Goal: Transaction & Acquisition: Book appointment/travel/reservation

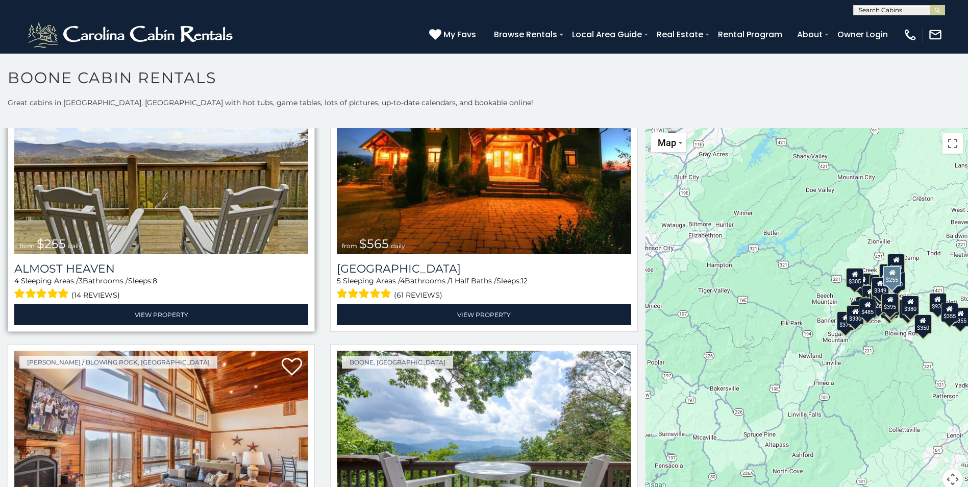
scroll to position [2449, 0]
click at [162, 207] on img at bounding box center [161, 155] width 294 height 197
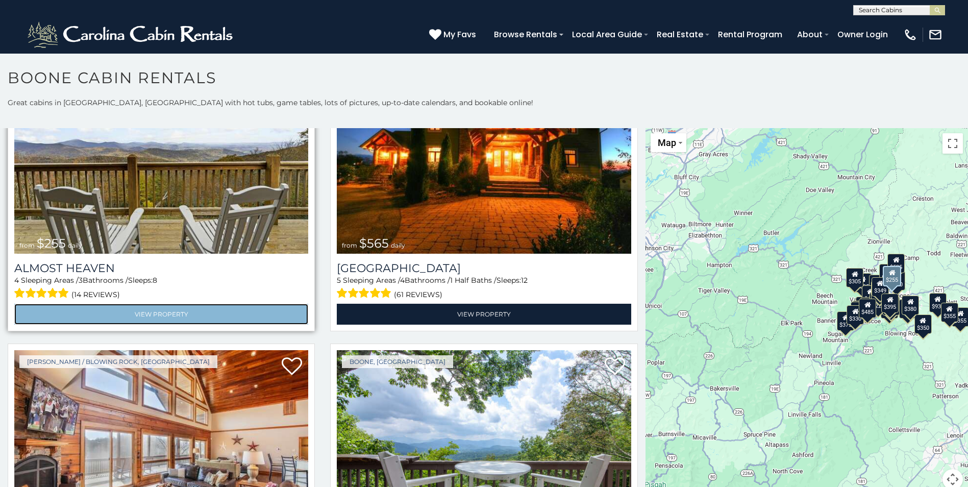
click at [163, 304] on link "View Property" at bounding box center [161, 314] width 294 height 21
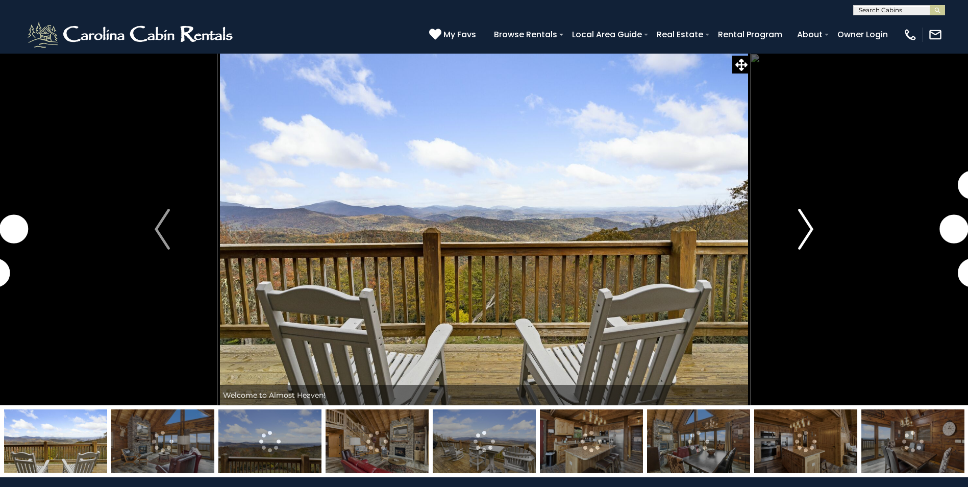
click at [806, 227] on img "Next" at bounding box center [805, 229] width 15 height 41
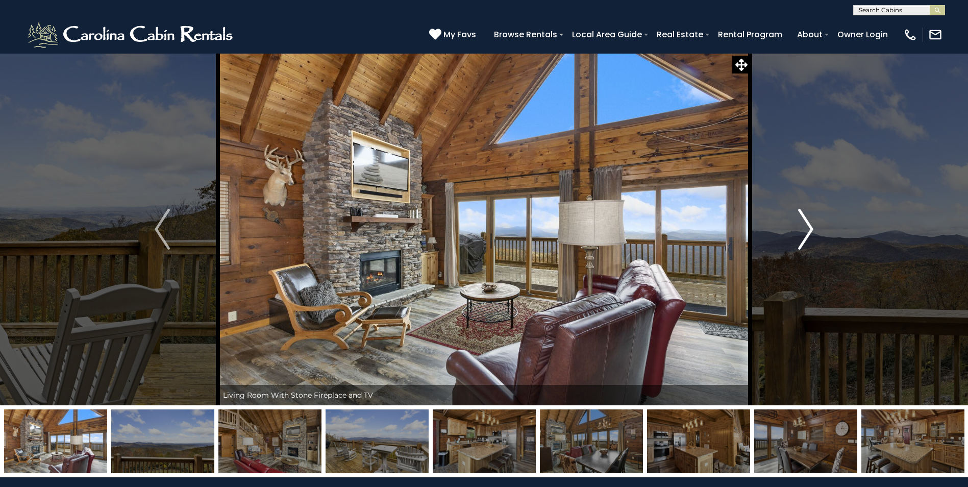
click at [810, 226] on img "Next" at bounding box center [805, 229] width 15 height 41
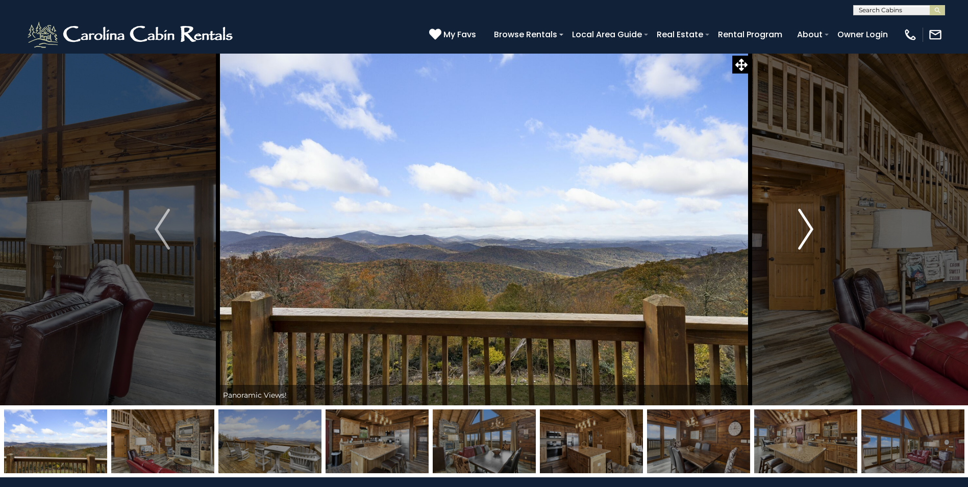
click at [810, 226] on img "Next" at bounding box center [805, 229] width 15 height 41
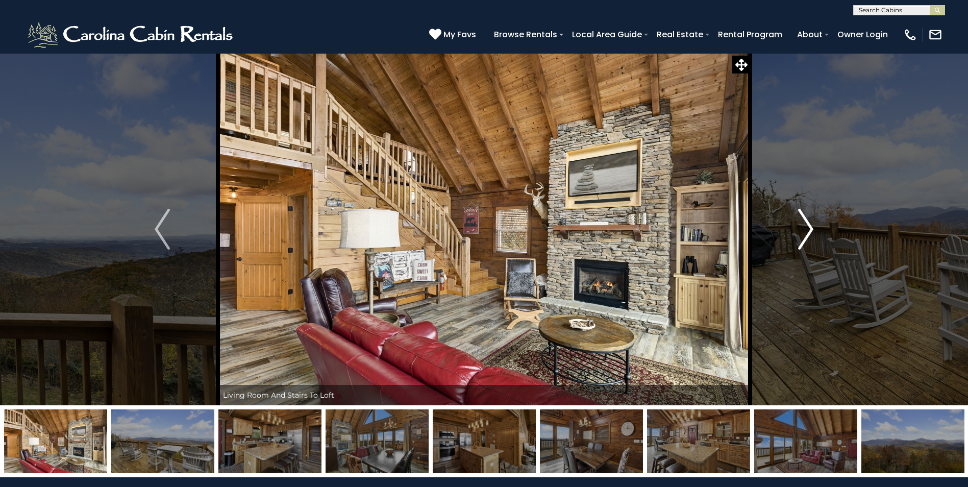
click at [810, 226] on img "Next" at bounding box center [805, 229] width 15 height 41
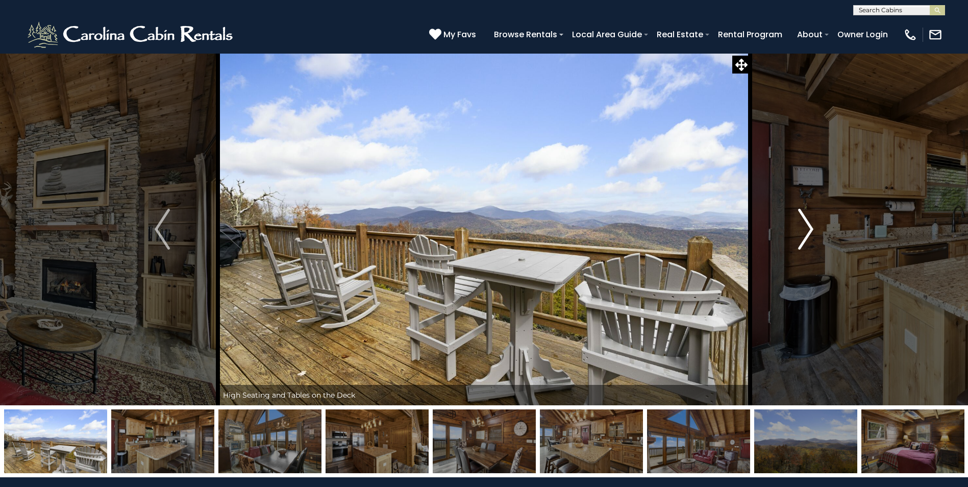
click at [810, 226] on img "Next" at bounding box center [805, 229] width 15 height 41
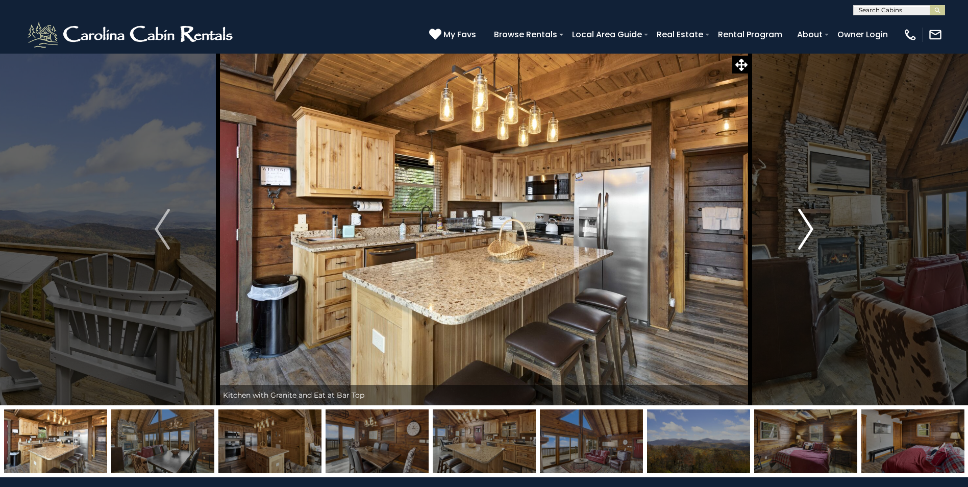
click at [810, 226] on img "Next" at bounding box center [805, 229] width 15 height 41
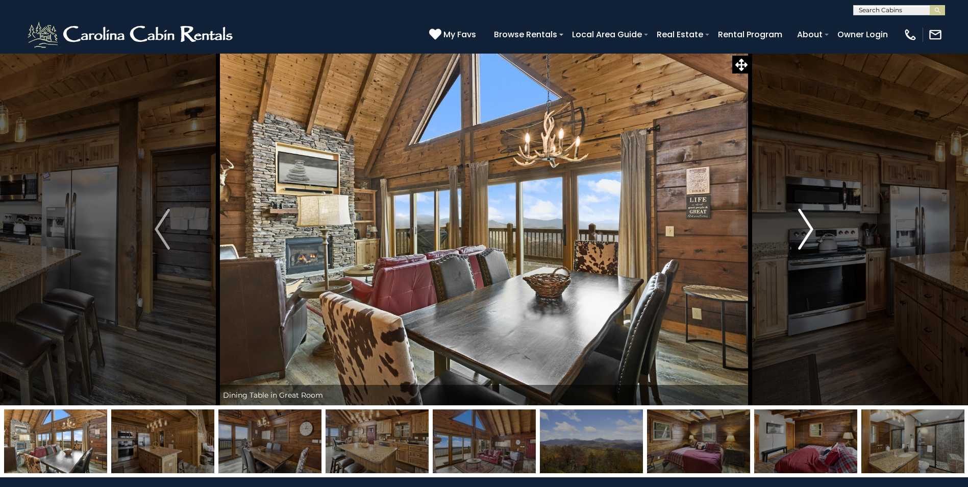
click at [810, 226] on img "Next" at bounding box center [805, 229] width 15 height 41
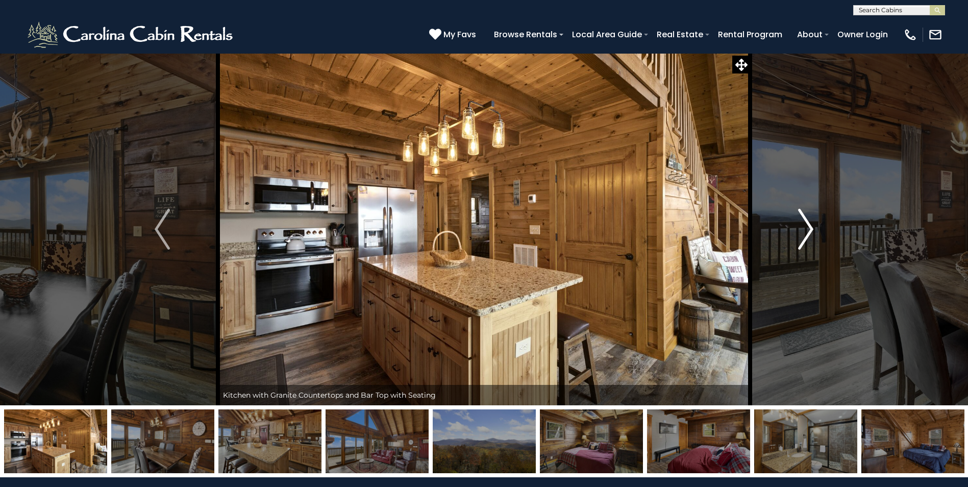
click at [810, 226] on img "Next" at bounding box center [805, 229] width 15 height 41
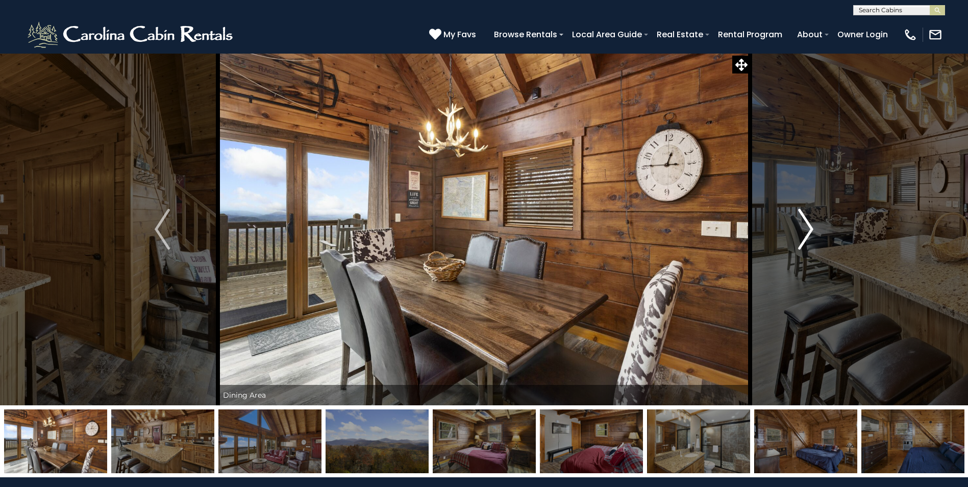
click at [810, 226] on img "Next" at bounding box center [805, 229] width 15 height 41
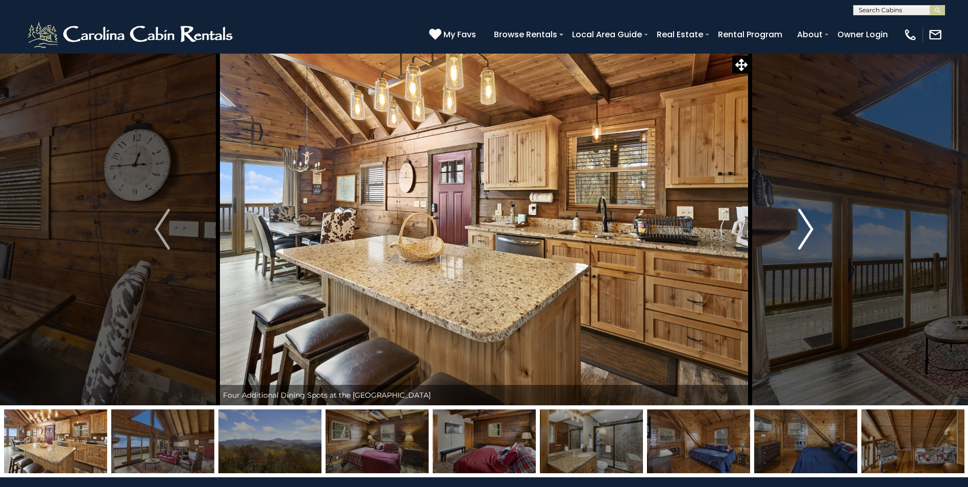
click at [810, 226] on img "Next" at bounding box center [805, 229] width 15 height 41
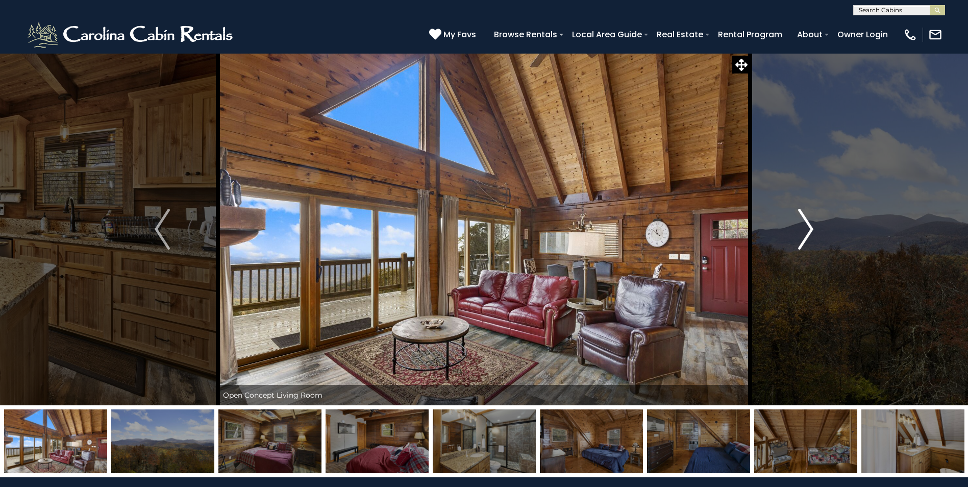
click at [810, 227] on img "Next" at bounding box center [805, 229] width 15 height 41
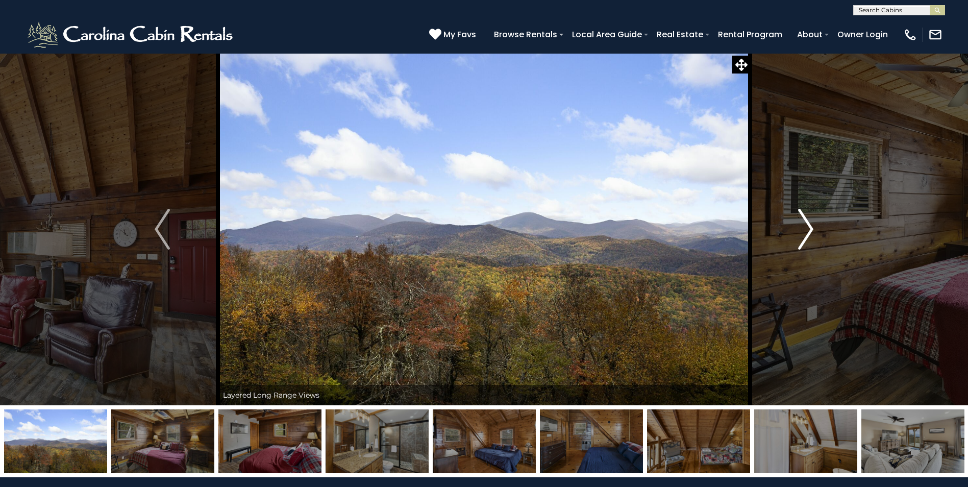
click at [810, 227] on img "Next" at bounding box center [805, 229] width 15 height 41
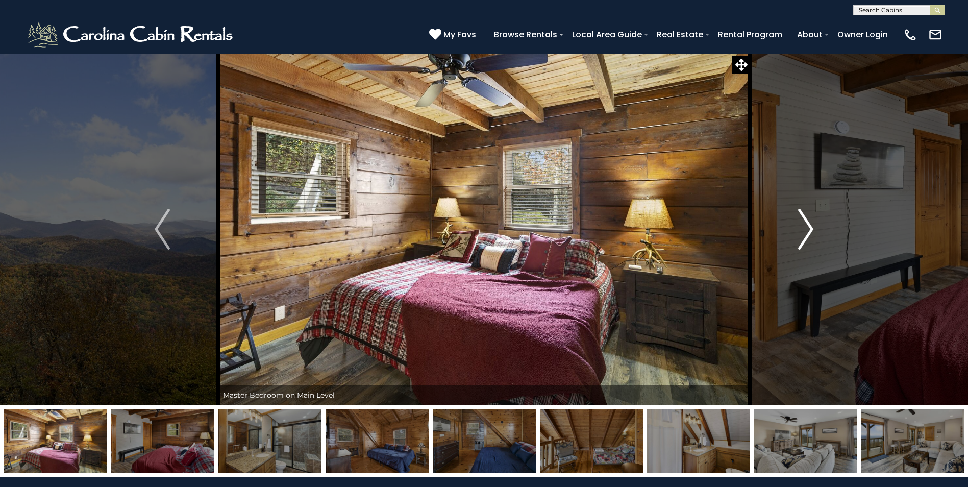
click at [808, 227] on img "Next" at bounding box center [805, 229] width 15 height 41
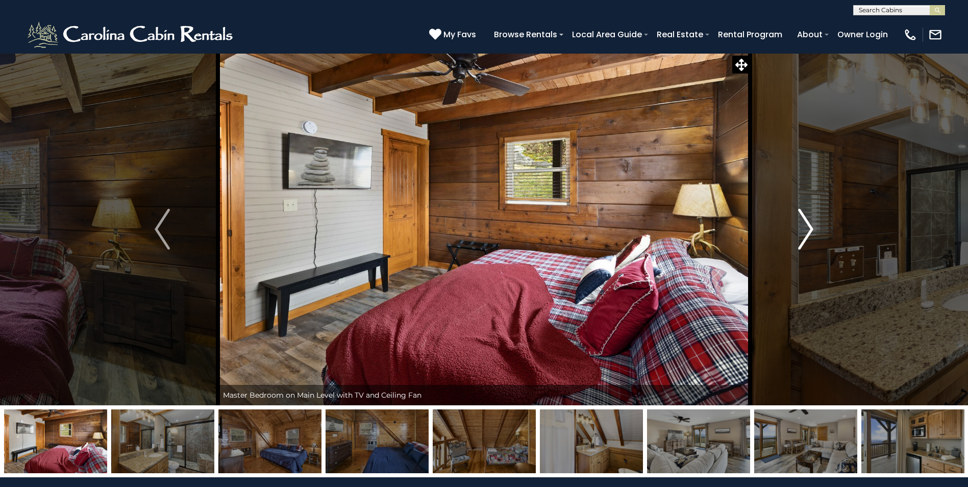
click at [808, 227] on img "Next" at bounding box center [805, 229] width 15 height 41
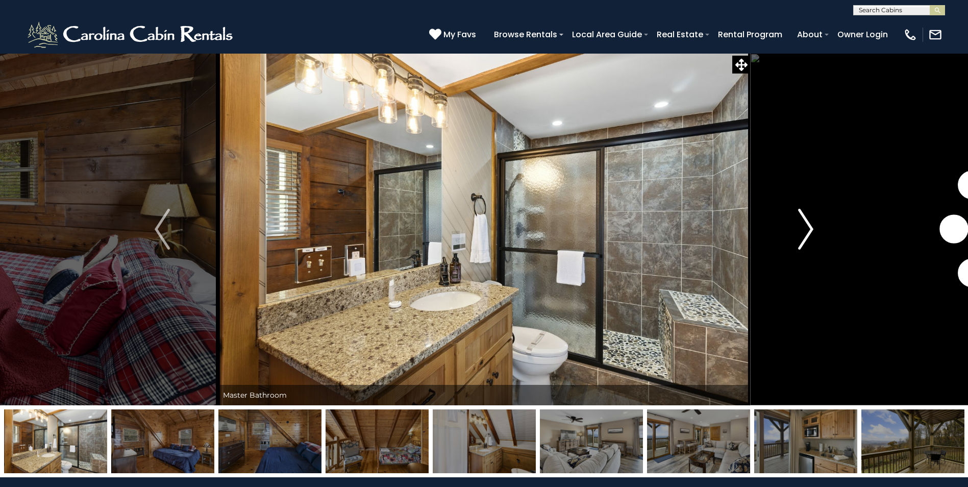
click at [808, 227] on img "Next" at bounding box center [805, 229] width 15 height 41
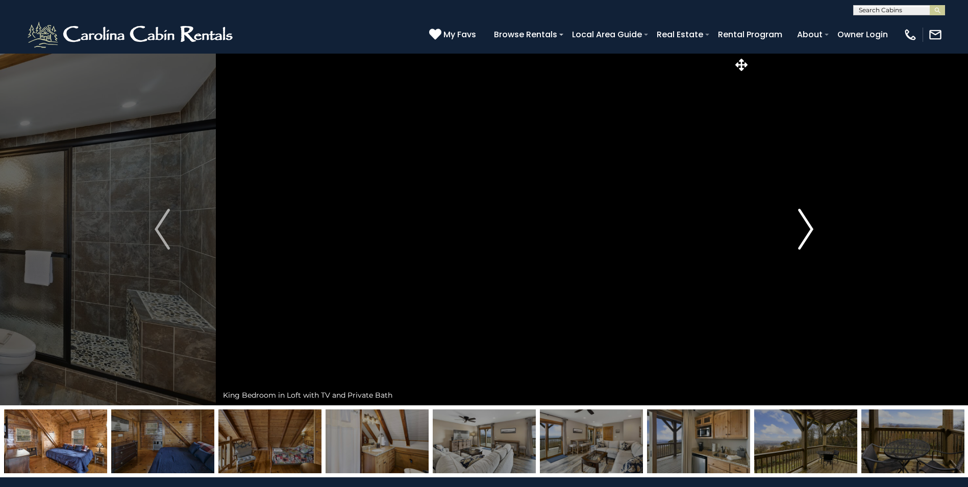
click at [808, 227] on img "Next" at bounding box center [805, 229] width 15 height 41
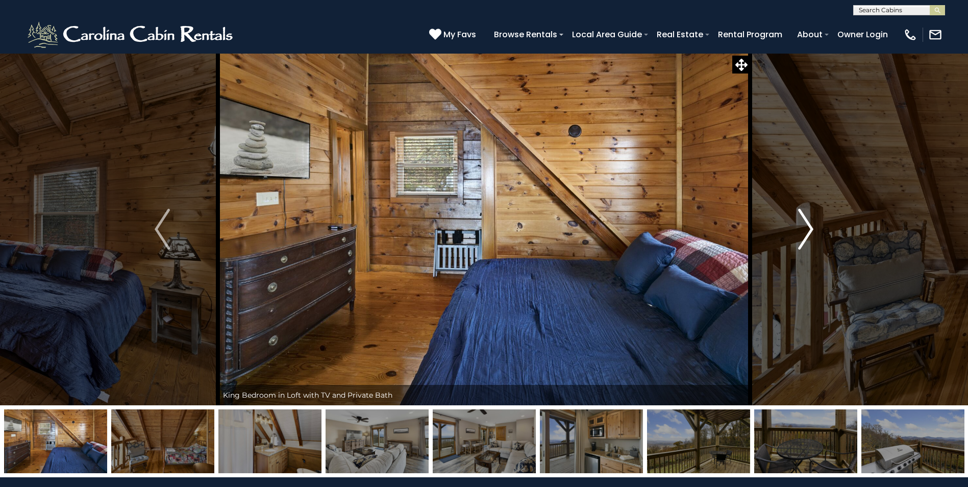
click at [808, 227] on img "Next" at bounding box center [805, 229] width 15 height 41
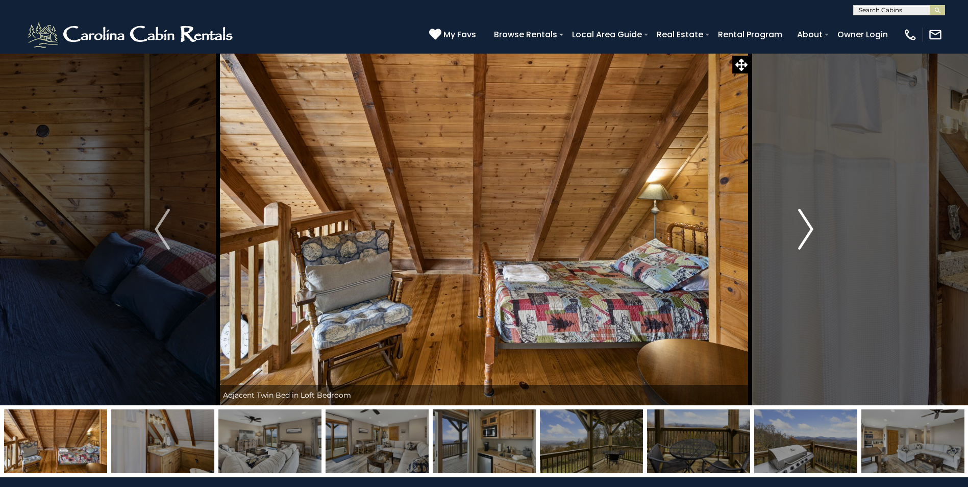
click at [808, 227] on img "Next" at bounding box center [805, 229] width 15 height 41
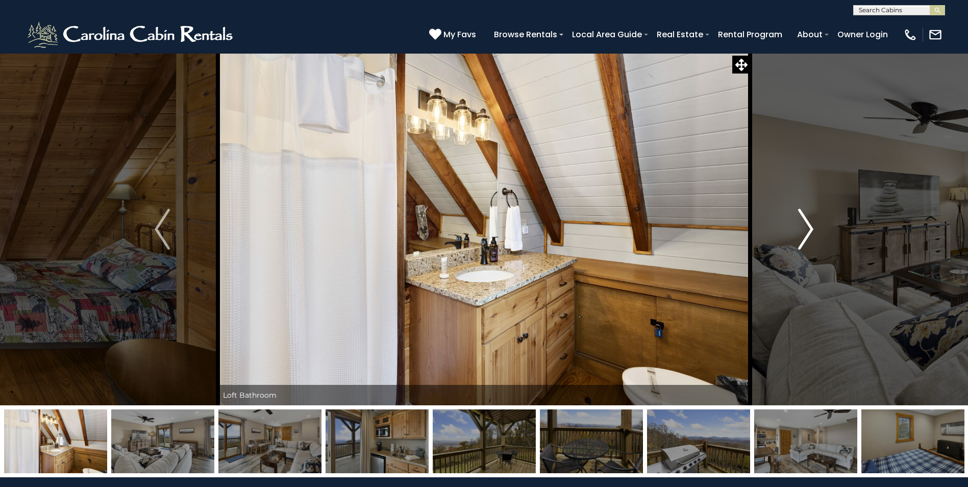
click at [808, 227] on img "Next" at bounding box center [805, 229] width 15 height 41
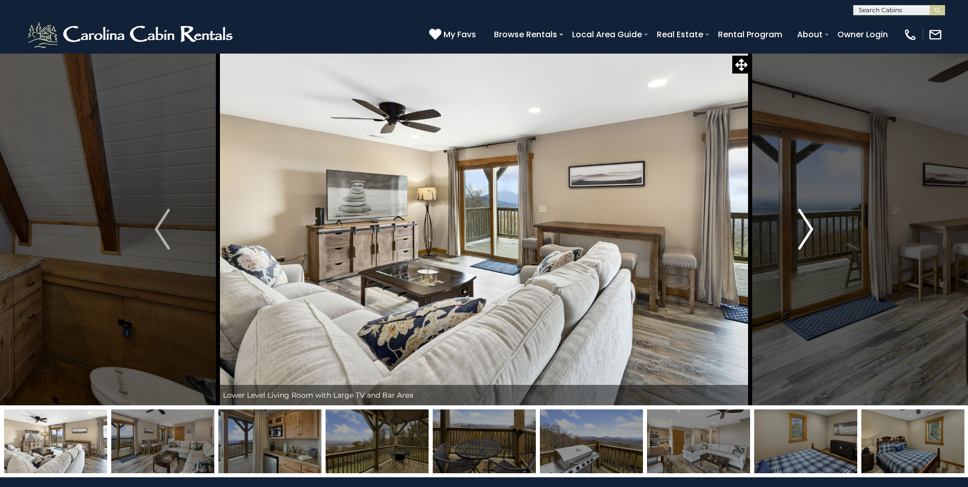
click at [807, 227] on img "Next" at bounding box center [805, 229] width 15 height 41
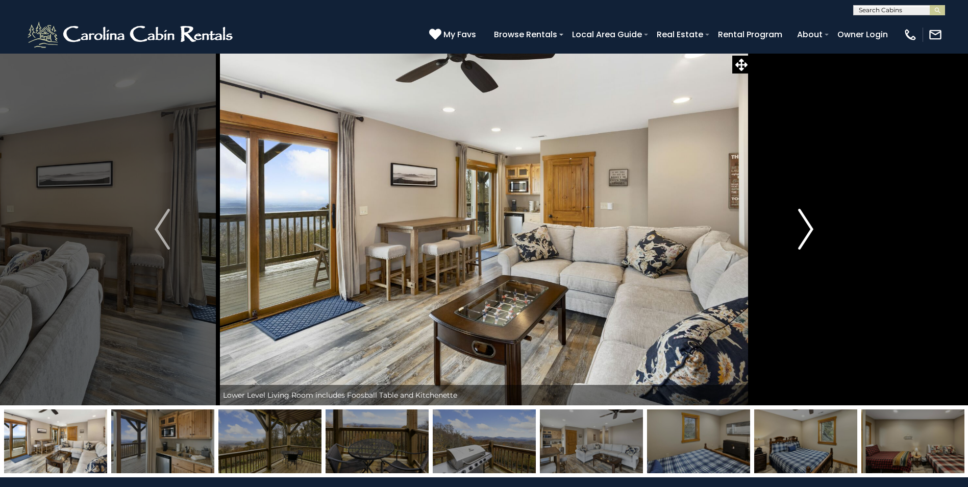
click at [807, 227] on img "Next" at bounding box center [805, 229] width 15 height 41
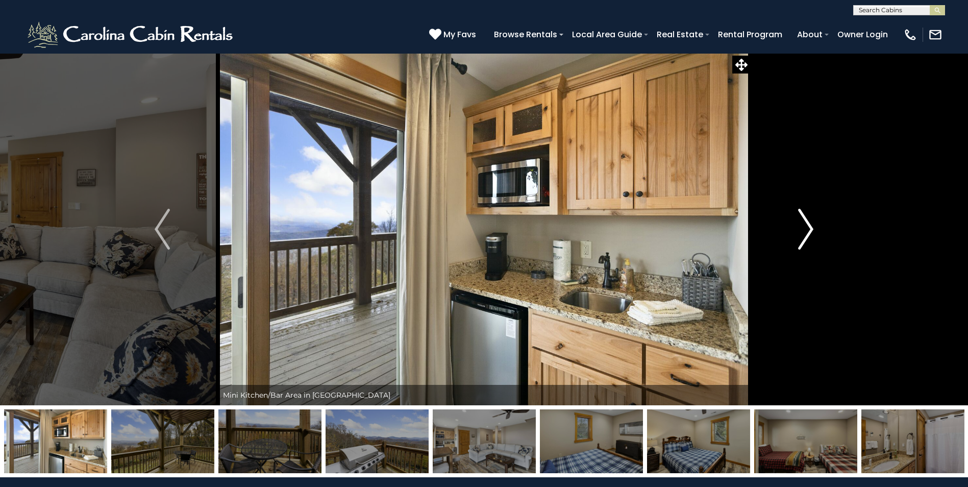
click at [807, 227] on img "Next" at bounding box center [805, 229] width 15 height 41
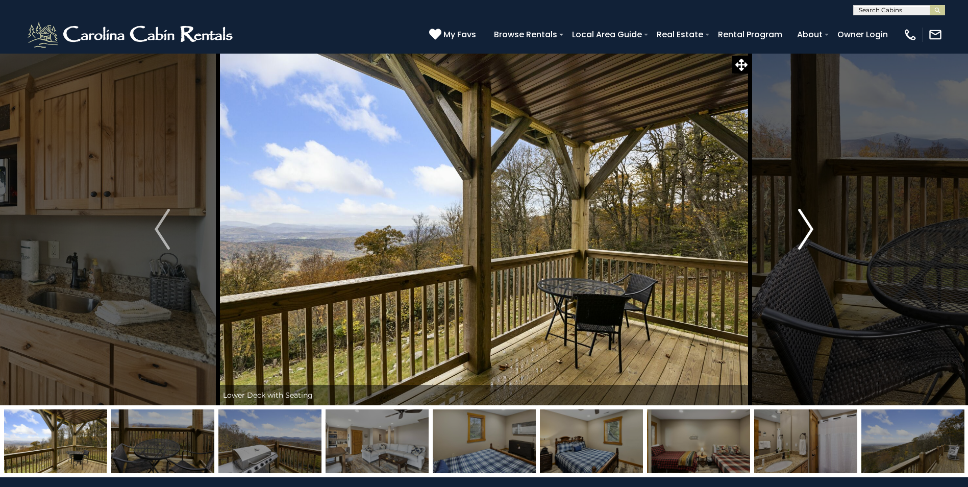
click at [807, 227] on img "Next" at bounding box center [805, 229] width 15 height 41
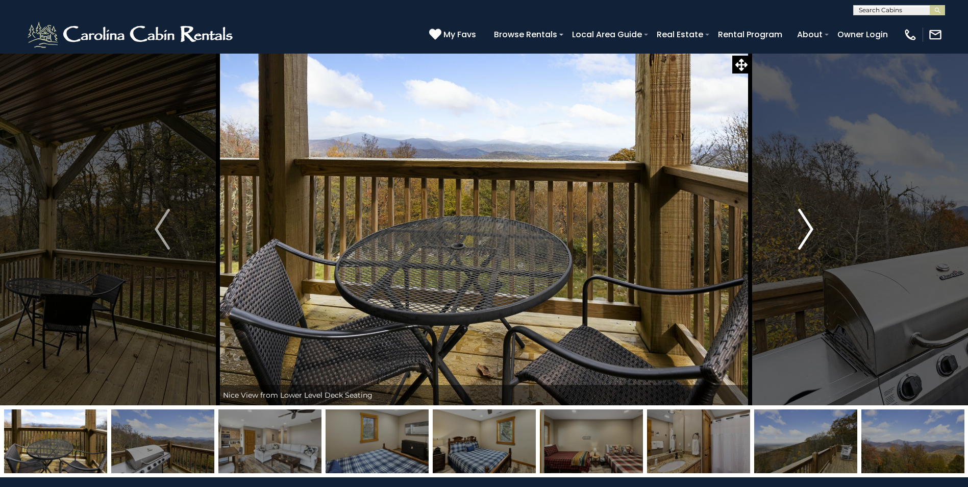
click at [807, 227] on img "Next" at bounding box center [805, 229] width 15 height 41
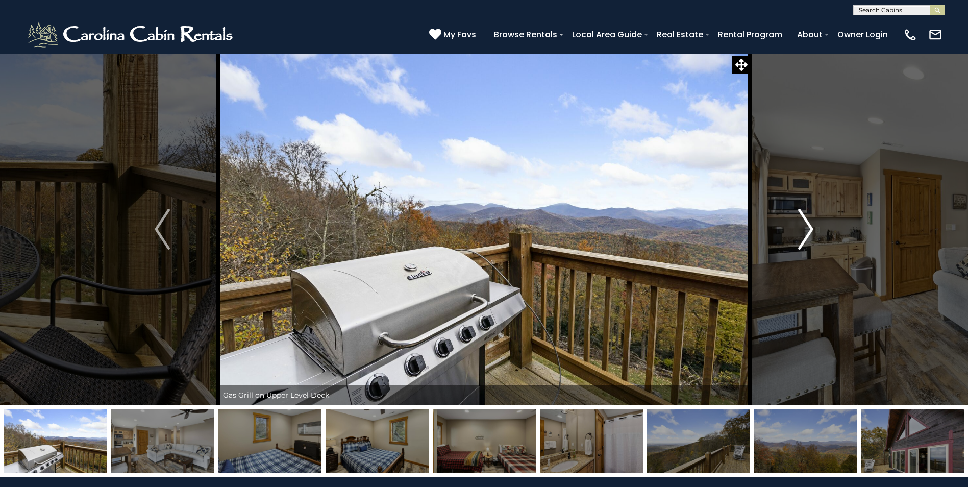
click at [807, 227] on img "Next" at bounding box center [805, 229] width 15 height 41
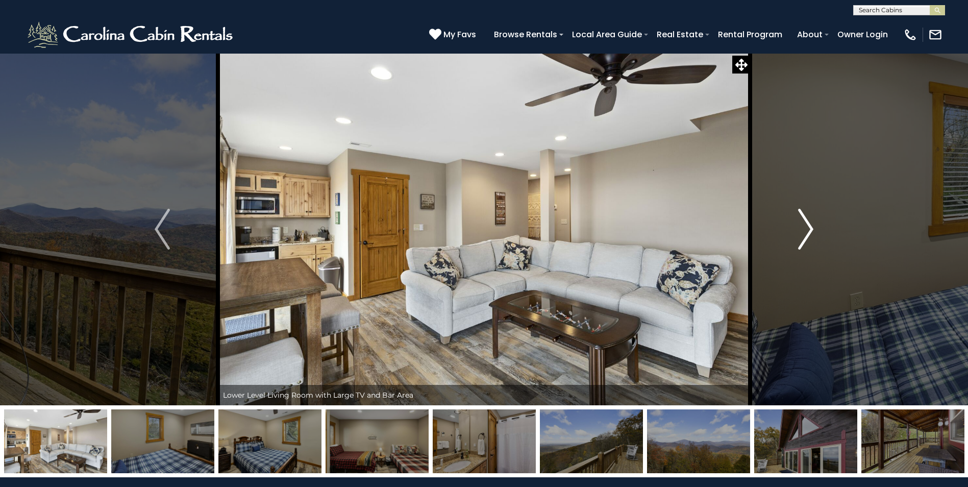
click at [806, 227] on img "Next" at bounding box center [805, 229] width 15 height 41
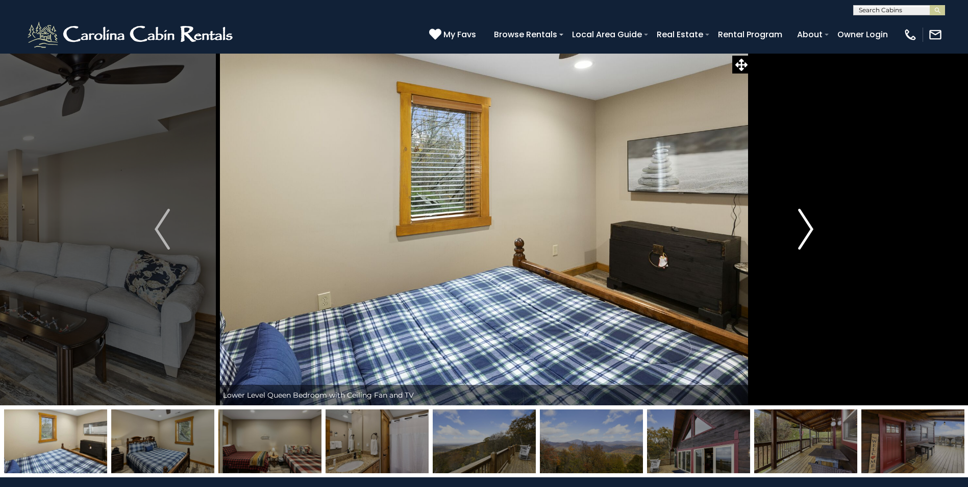
click at [806, 227] on img "Next" at bounding box center [805, 229] width 15 height 41
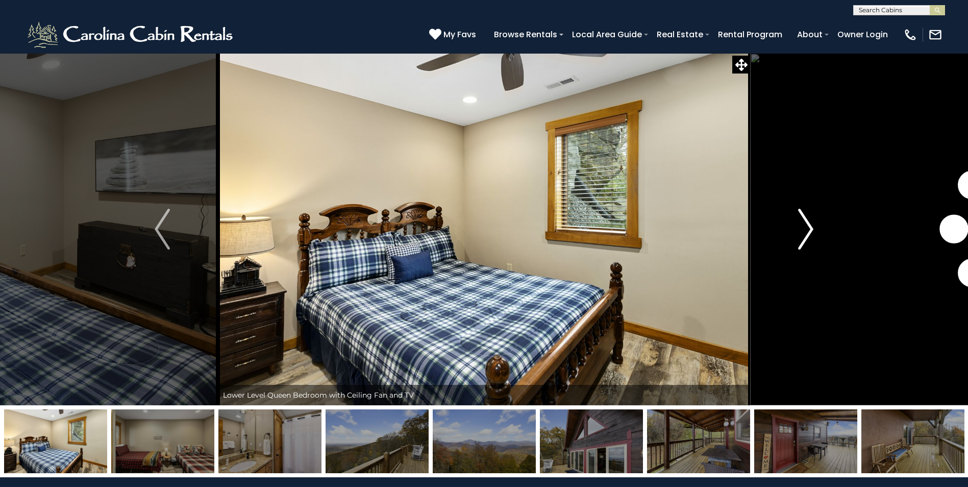
click at [806, 227] on img "Next" at bounding box center [805, 229] width 15 height 41
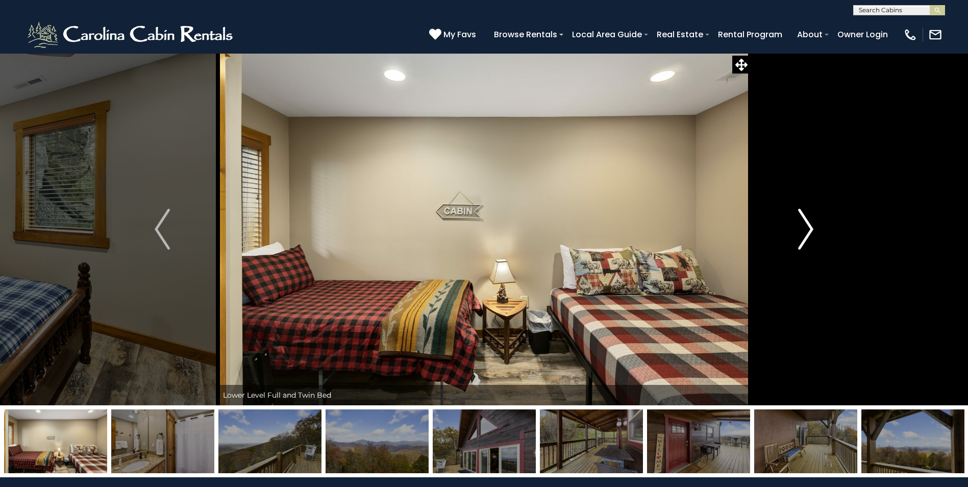
click at [806, 227] on img "Next" at bounding box center [805, 229] width 15 height 41
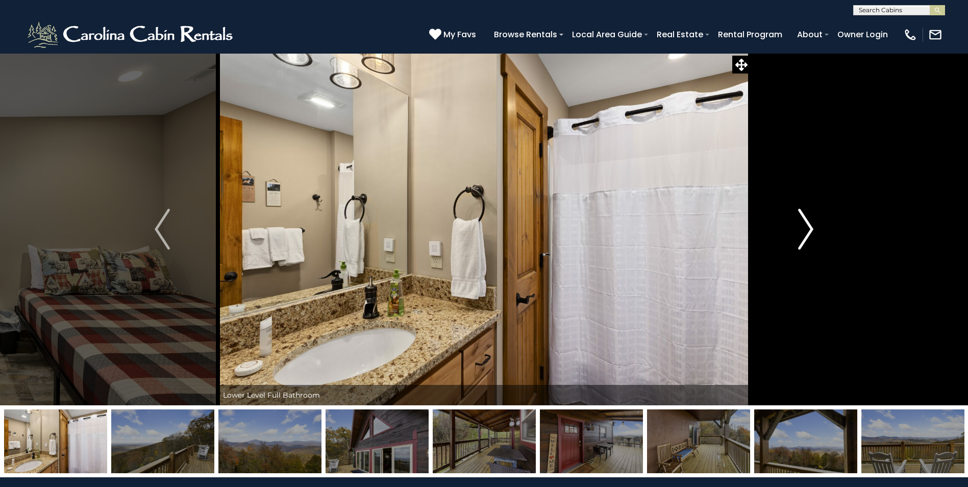
click at [806, 227] on img "Next" at bounding box center [805, 229] width 15 height 41
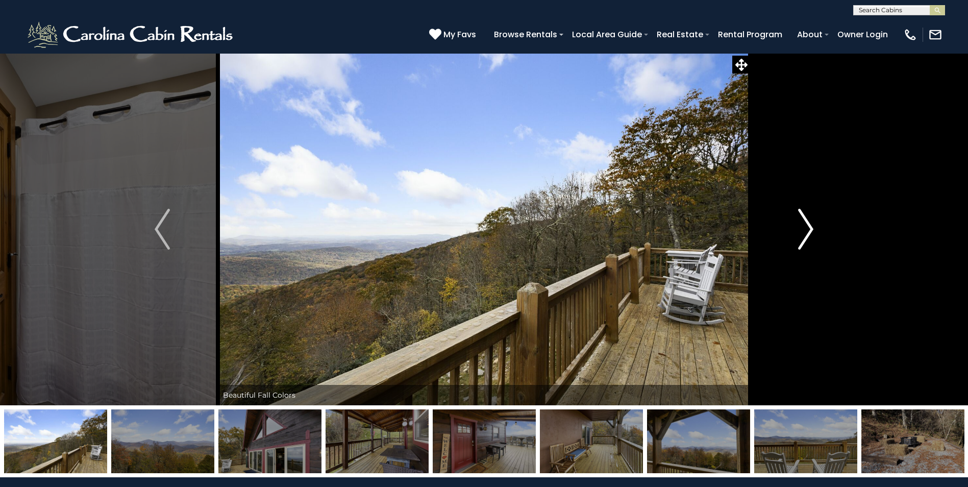
click at [806, 228] on img "Next" at bounding box center [805, 229] width 15 height 41
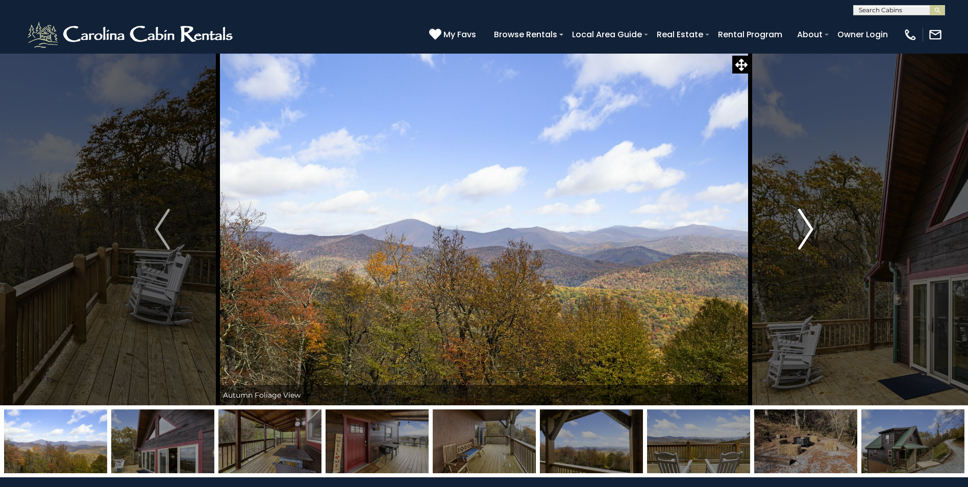
click at [806, 229] on img "Next" at bounding box center [805, 229] width 15 height 41
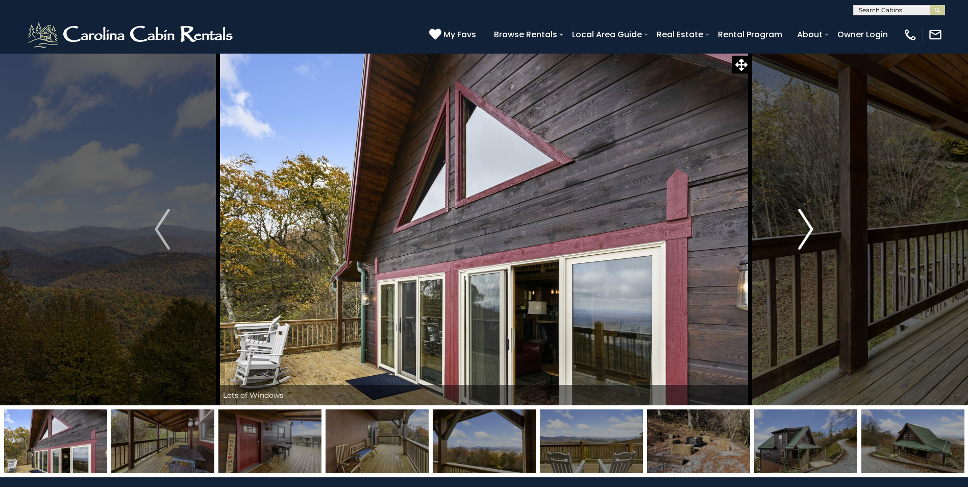
click at [806, 229] on img "Next" at bounding box center [805, 229] width 15 height 41
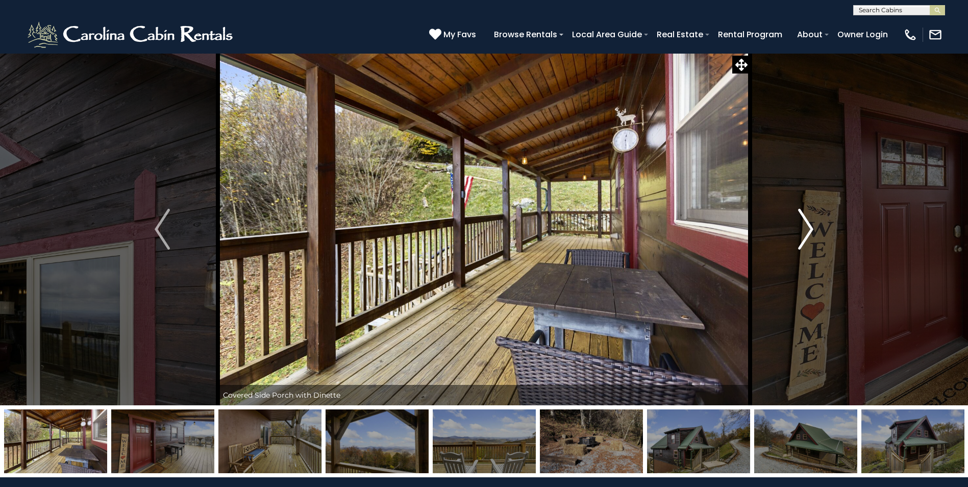
click at [806, 229] on img "Next" at bounding box center [805, 229] width 15 height 41
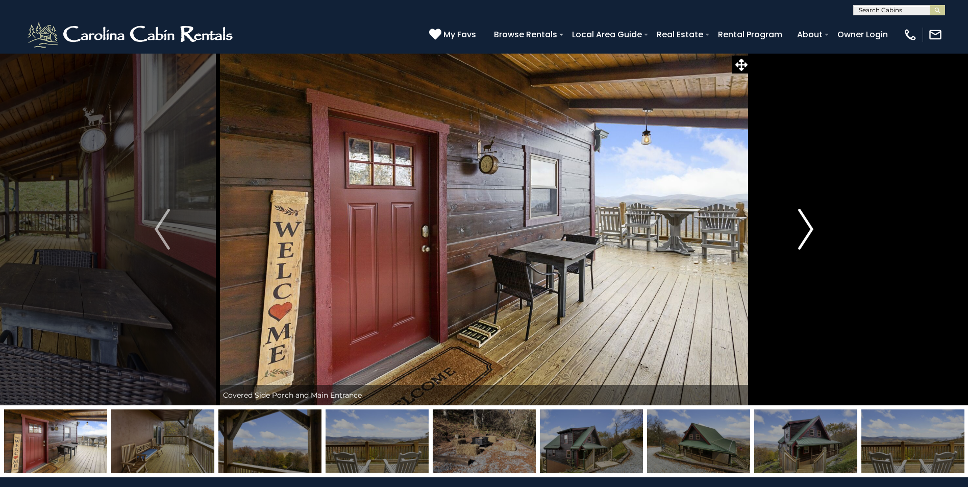
click at [806, 229] on img "Next" at bounding box center [805, 229] width 15 height 41
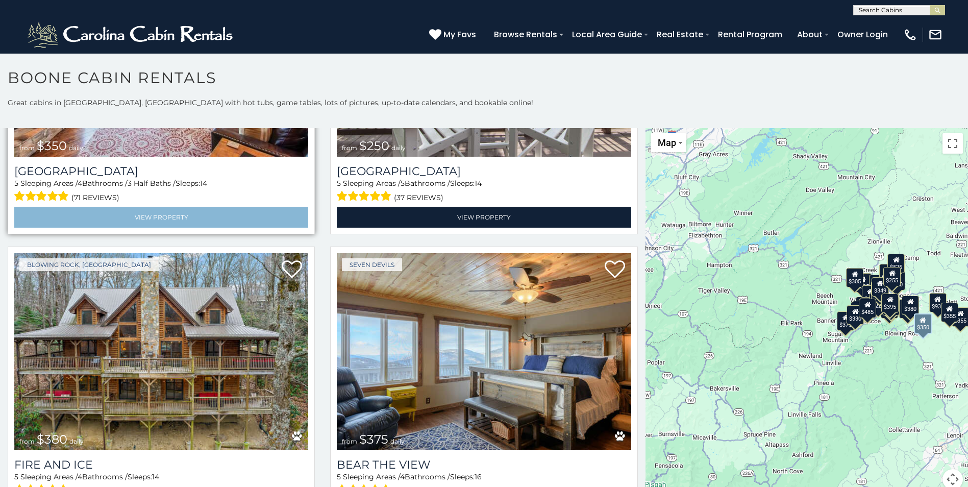
scroll to position [2857, 0]
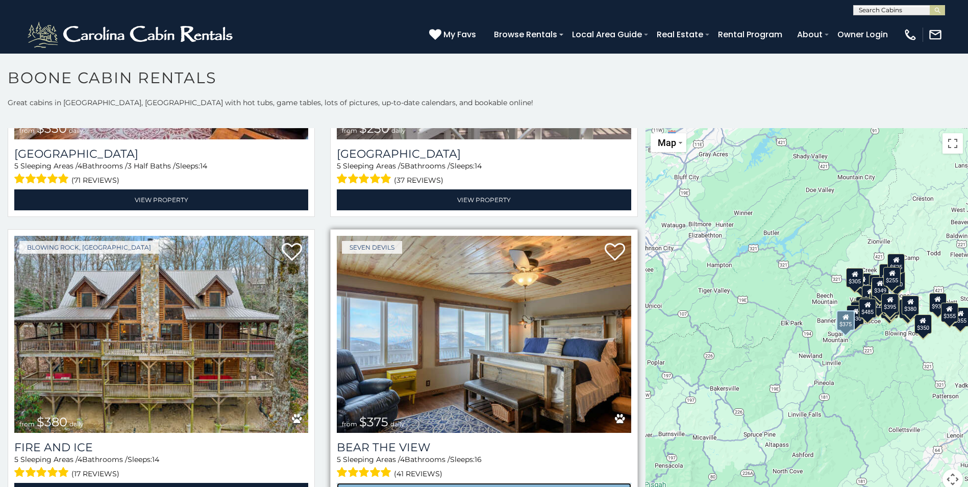
click at [480, 483] on link "View Property" at bounding box center [484, 493] width 294 height 21
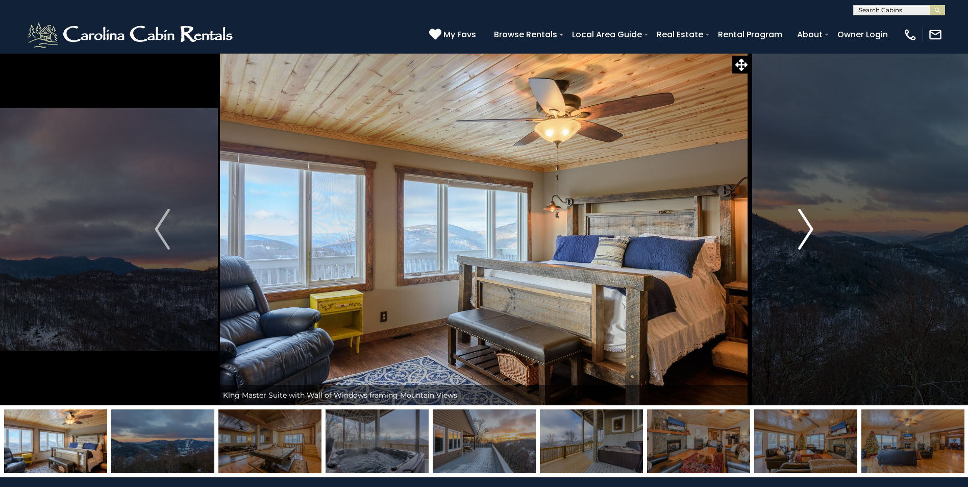
click at [807, 228] on img "Next" at bounding box center [805, 229] width 15 height 41
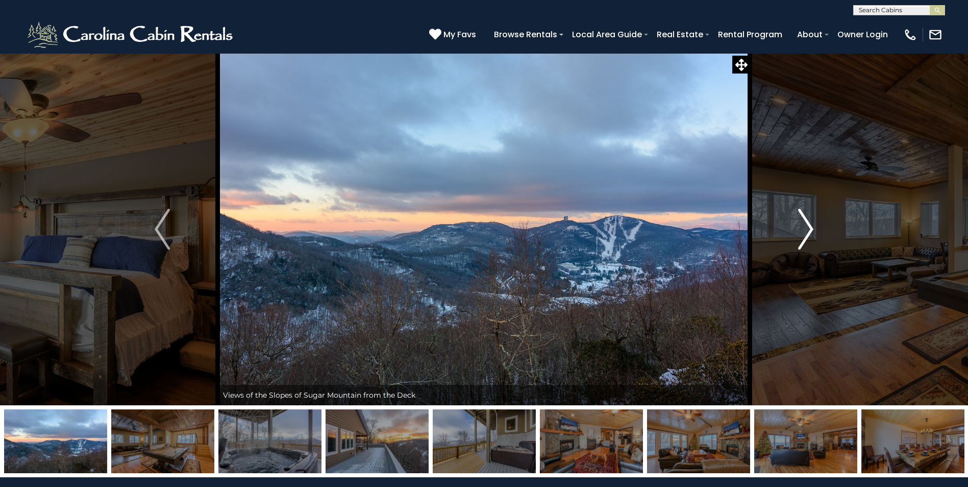
click at [808, 228] on img "Next" at bounding box center [805, 229] width 15 height 41
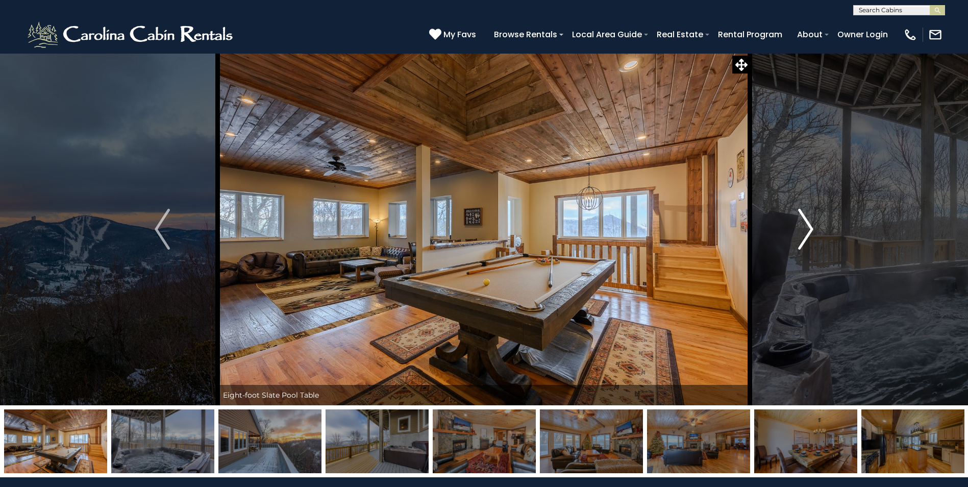
click at [811, 228] on img "Next" at bounding box center [805, 229] width 15 height 41
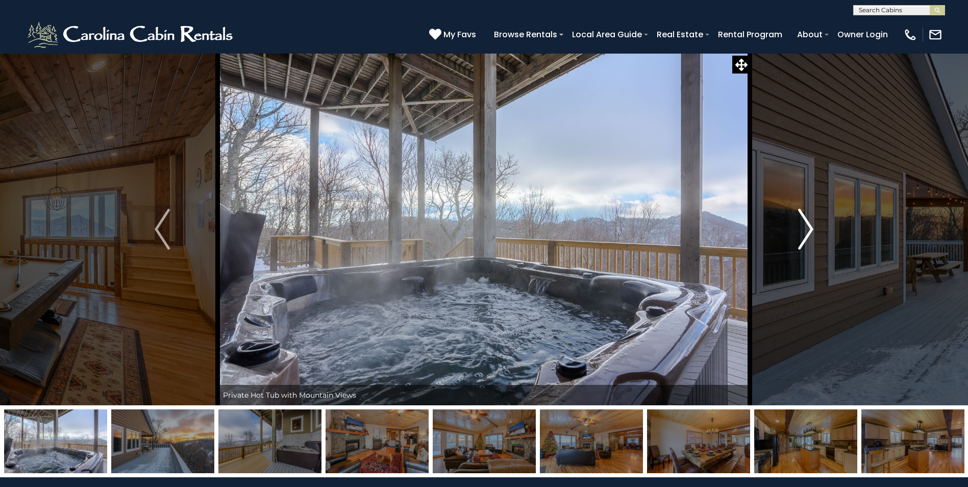
click at [811, 228] on img "Next" at bounding box center [805, 229] width 15 height 41
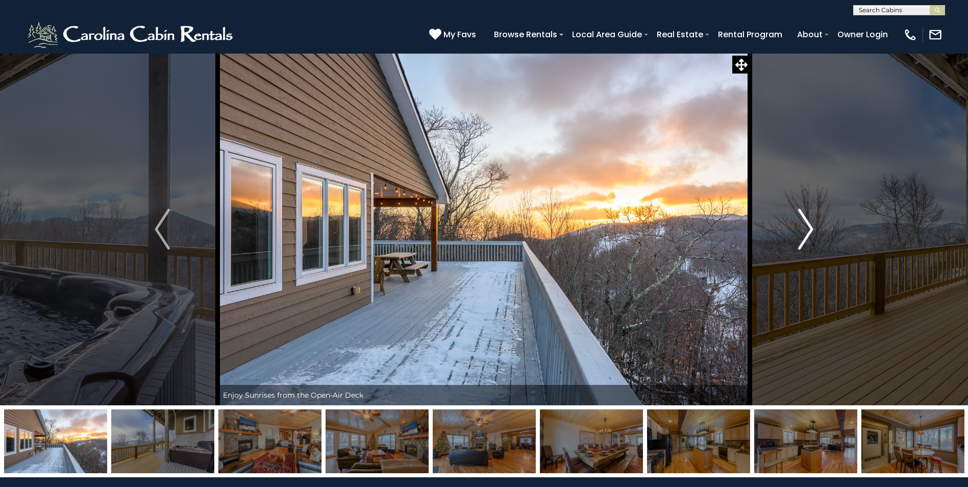
click at [810, 228] on img "Next" at bounding box center [805, 229] width 15 height 41
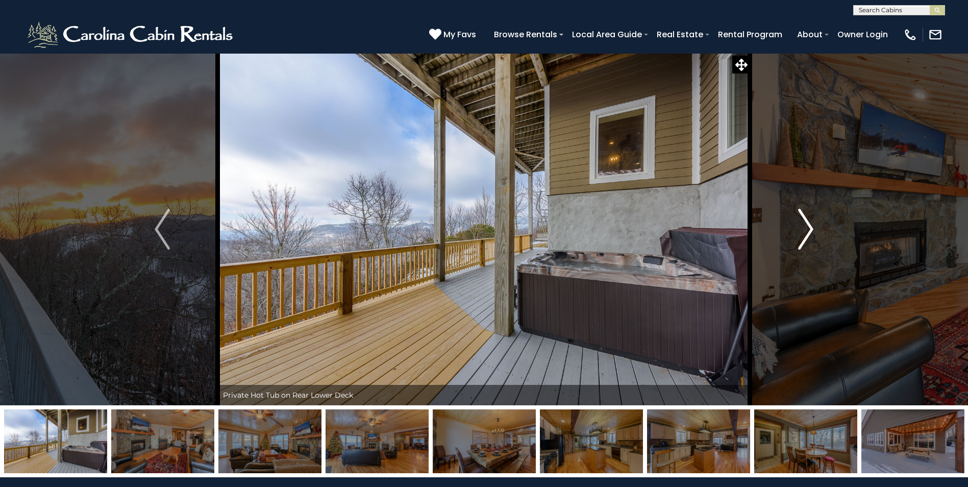
click at [810, 229] on img "Next" at bounding box center [805, 229] width 15 height 41
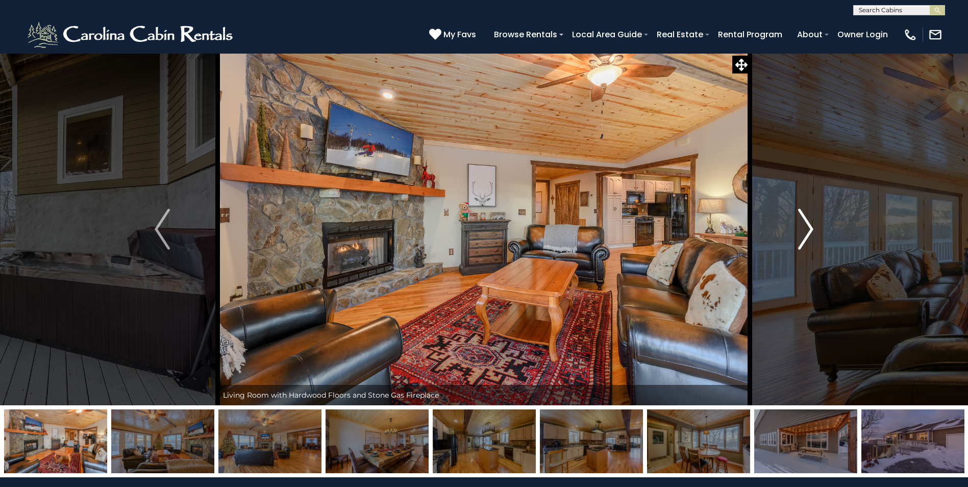
click at [810, 229] on img "Next" at bounding box center [805, 229] width 15 height 41
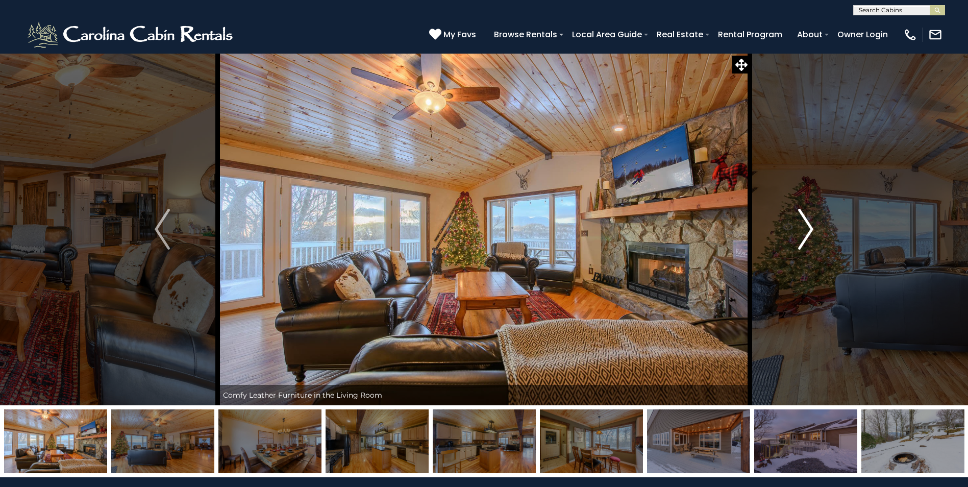
click at [810, 229] on img "Next" at bounding box center [805, 229] width 15 height 41
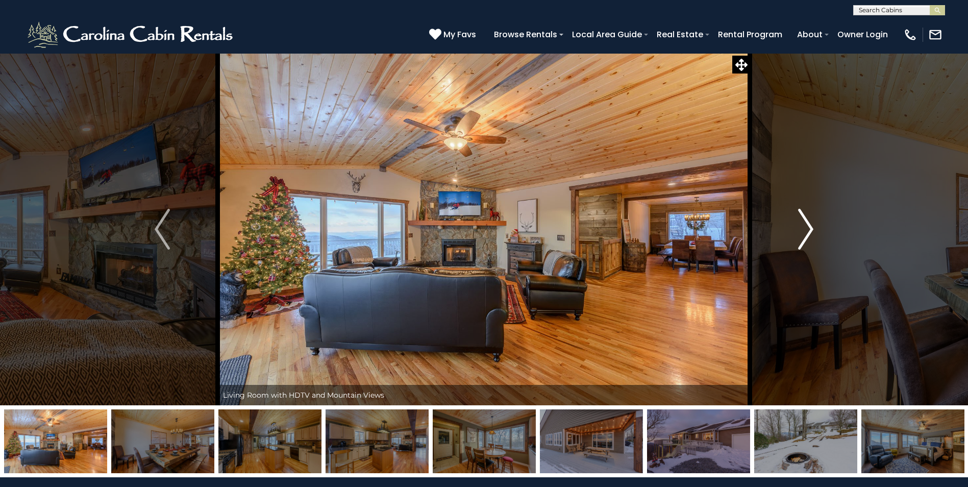
click at [810, 229] on img "Next" at bounding box center [805, 229] width 15 height 41
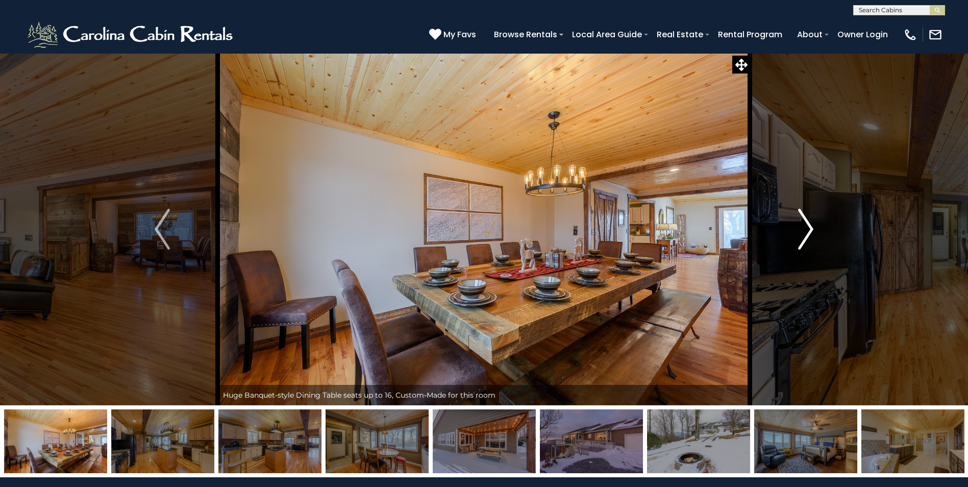
click at [810, 231] on img "Next" at bounding box center [805, 229] width 15 height 41
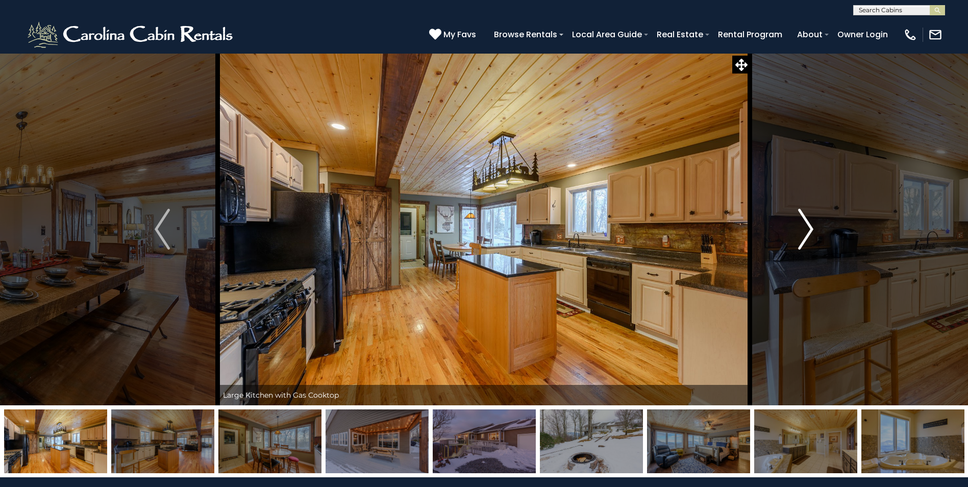
click at [810, 231] on img "Next" at bounding box center [805, 229] width 15 height 41
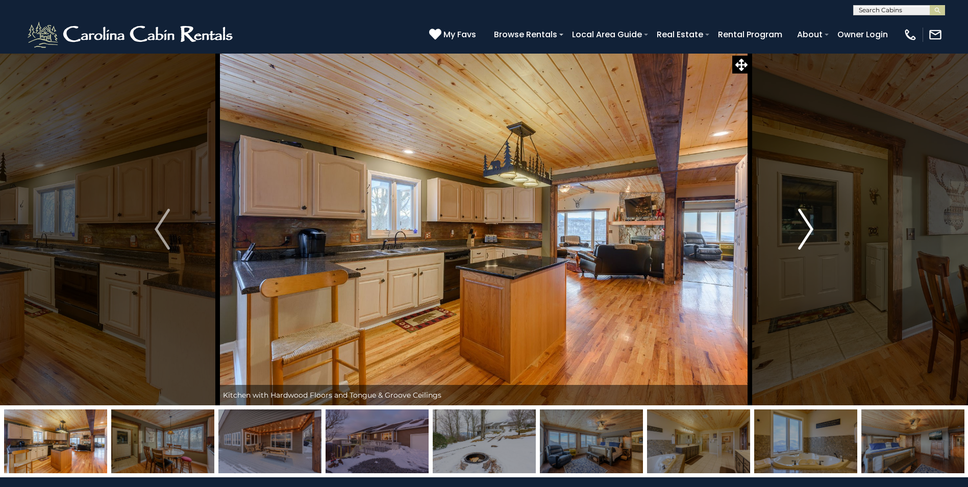
click at [810, 231] on img "Next" at bounding box center [805, 229] width 15 height 41
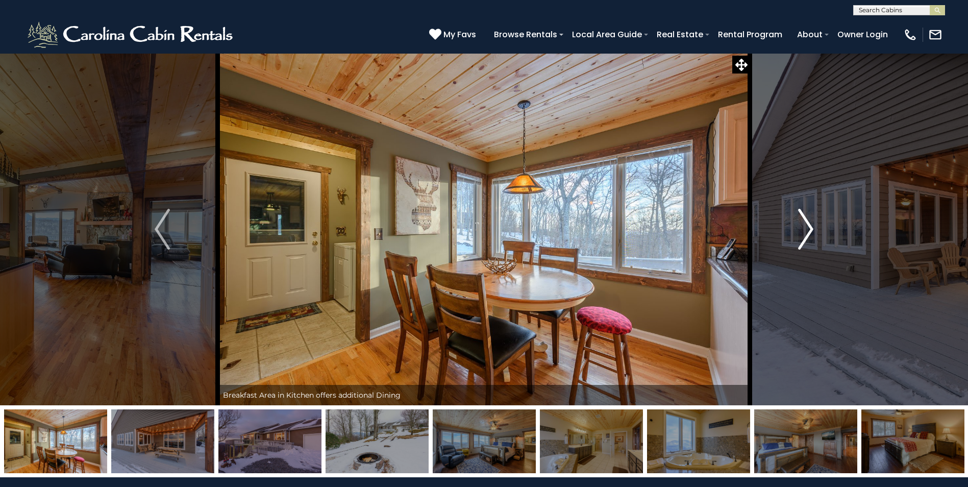
click at [810, 231] on img "Next" at bounding box center [805, 229] width 15 height 41
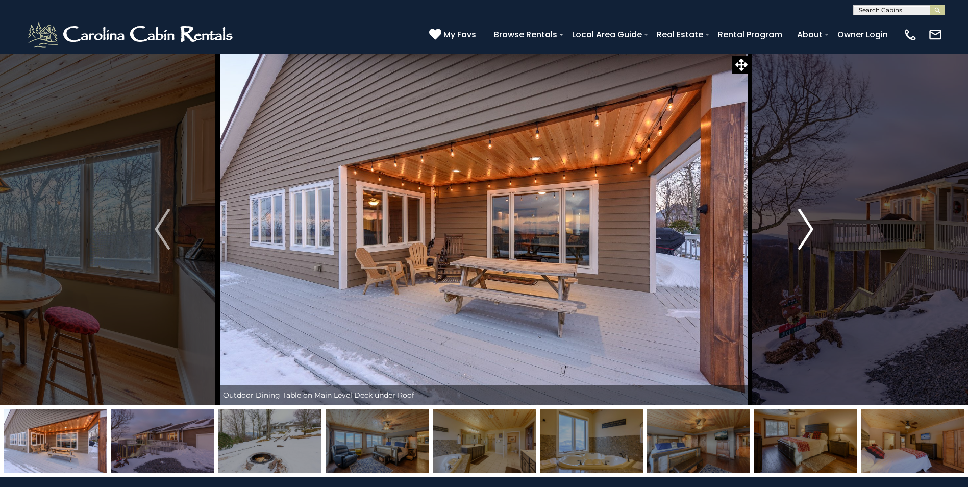
click at [810, 231] on img "Next" at bounding box center [805, 229] width 15 height 41
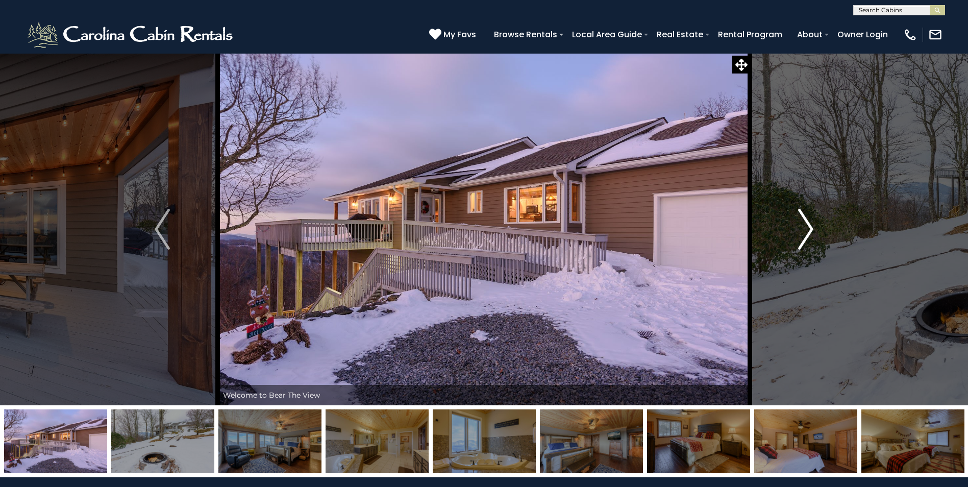
click at [810, 232] on img "Next" at bounding box center [805, 229] width 15 height 41
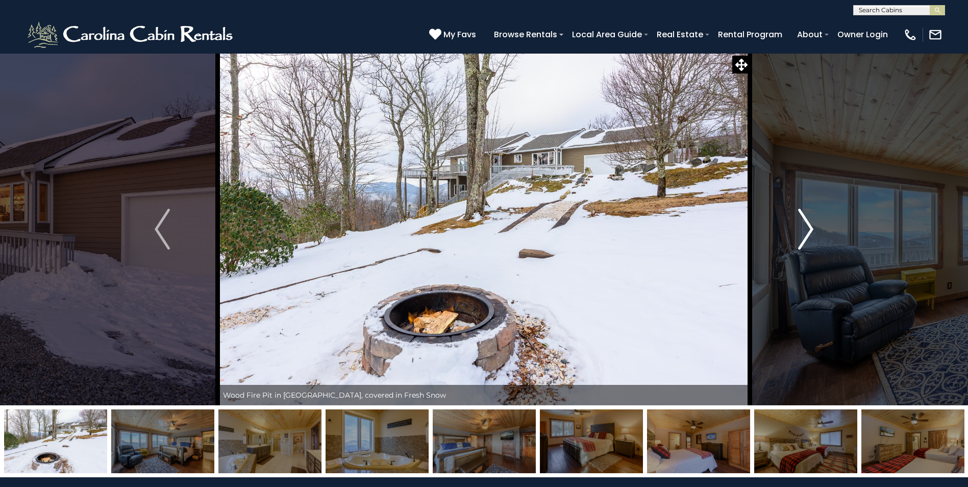
click at [808, 230] on img "Next" at bounding box center [805, 229] width 15 height 41
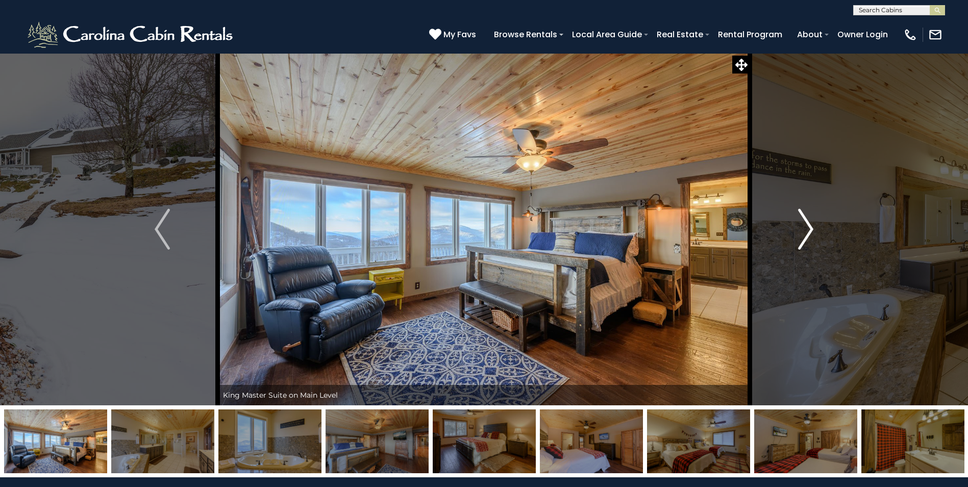
click at [808, 230] on img "Next" at bounding box center [805, 229] width 15 height 41
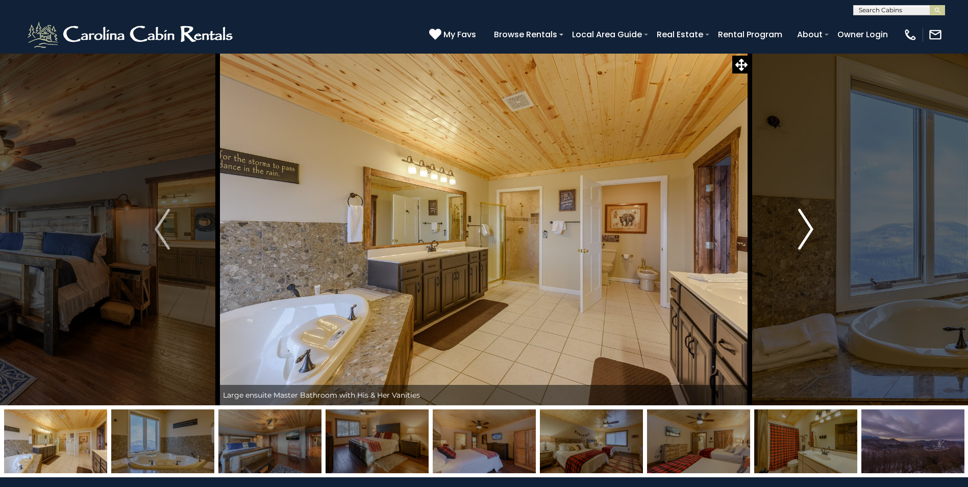
click at [808, 229] on img "Next" at bounding box center [805, 229] width 15 height 41
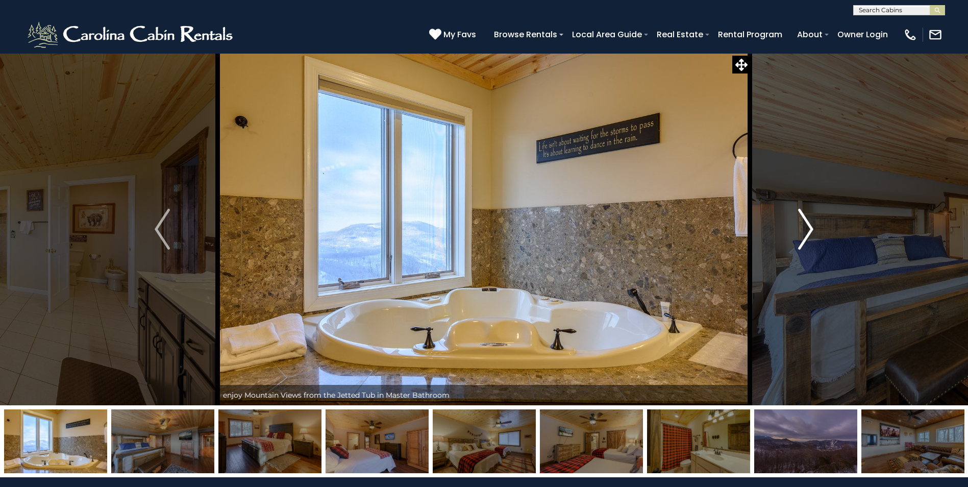
click at [808, 229] on img "Next" at bounding box center [805, 229] width 15 height 41
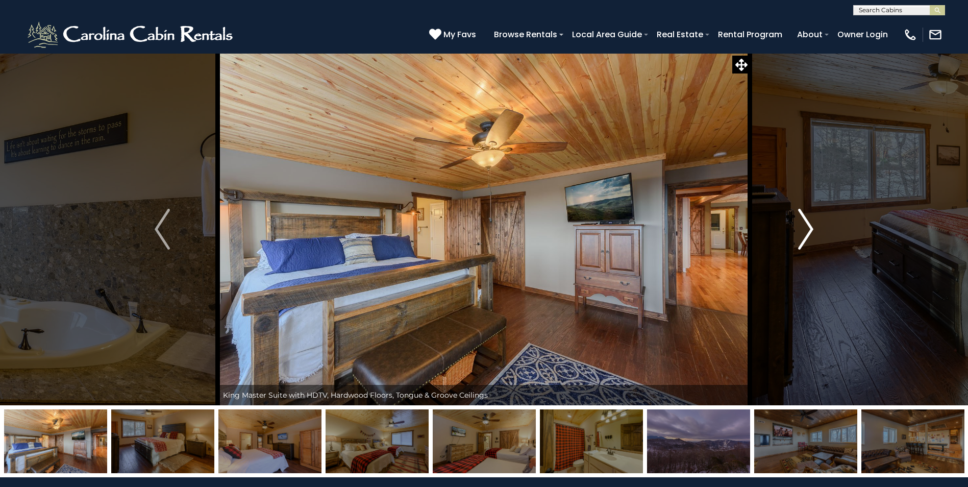
click at [807, 228] on img "Next" at bounding box center [805, 229] width 15 height 41
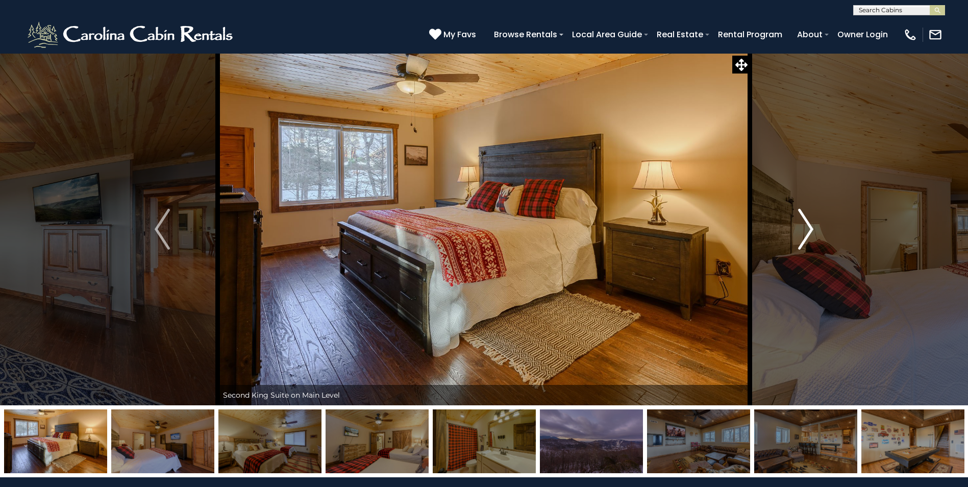
click at [807, 228] on img "Next" at bounding box center [805, 229] width 15 height 41
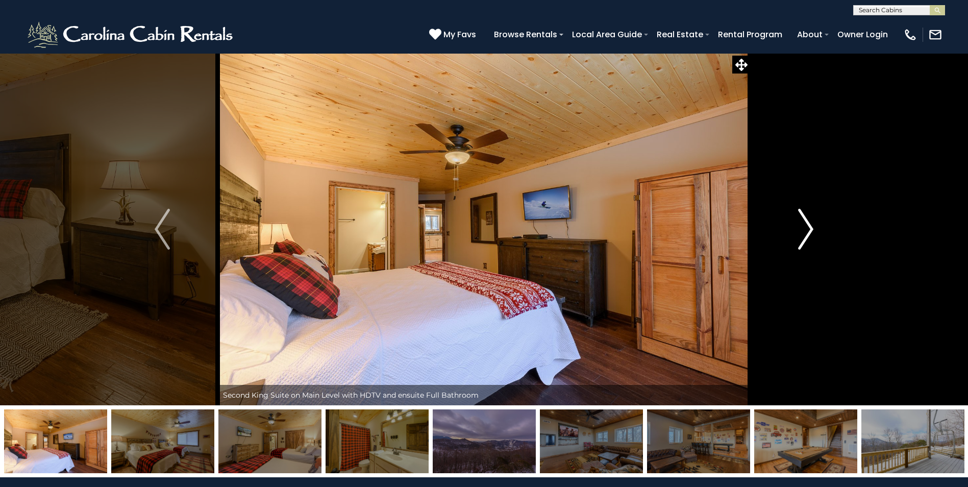
click at [807, 228] on img "Next" at bounding box center [805, 229] width 15 height 41
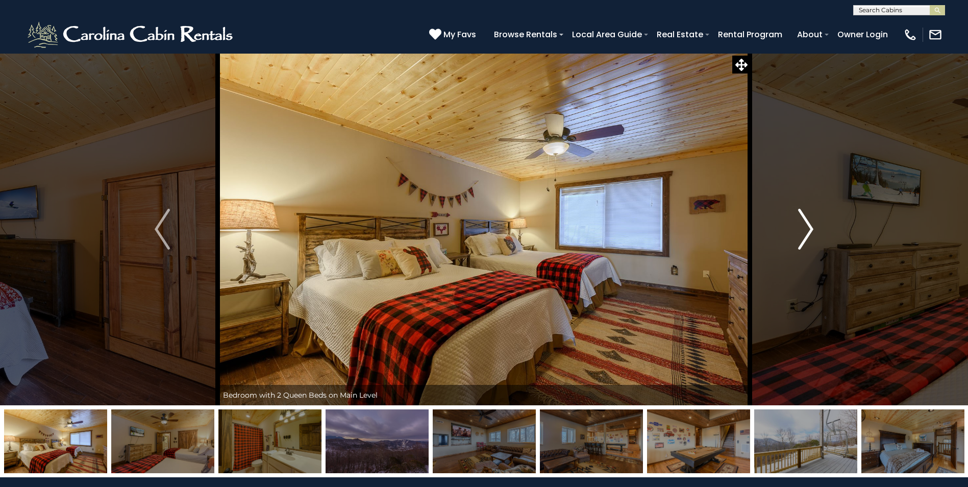
click at [807, 228] on img "Next" at bounding box center [805, 229] width 15 height 41
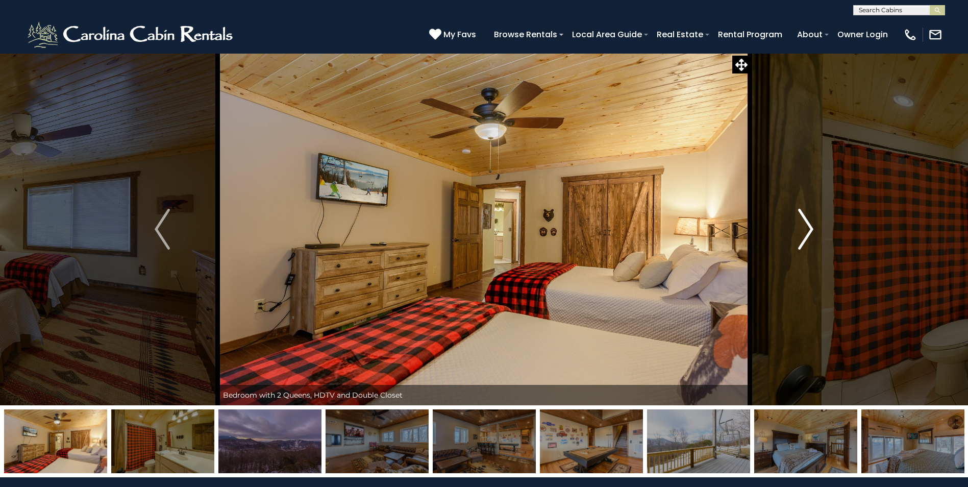
click at [807, 228] on img "Next" at bounding box center [805, 229] width 15 height 41
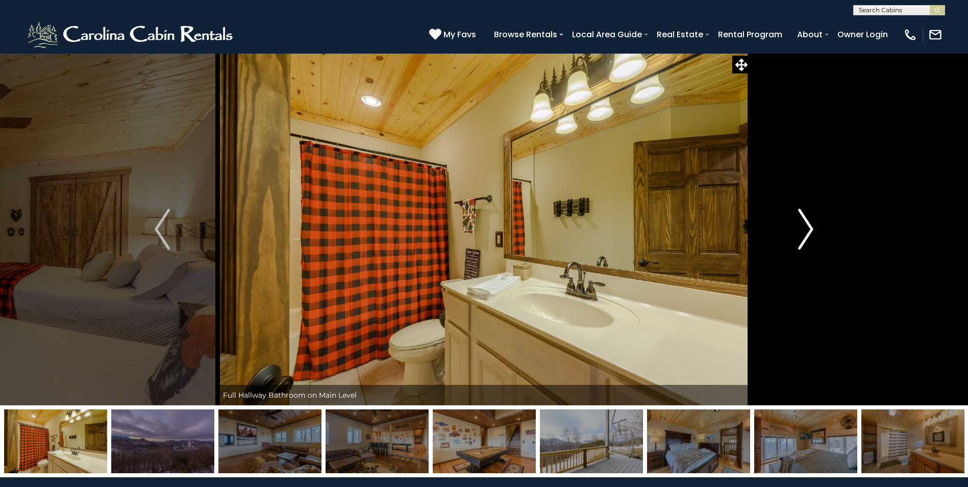
click at [807, 228] on img "Next" at bounding box center [805, 229] width 15 height 41
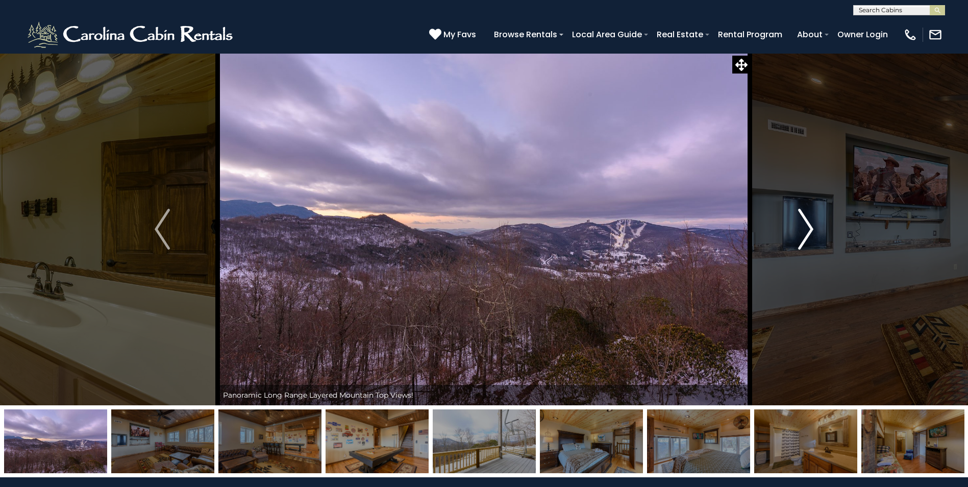
click at [807, 228] on img "Next" at bounding box center [805, 229] width 15 height 41
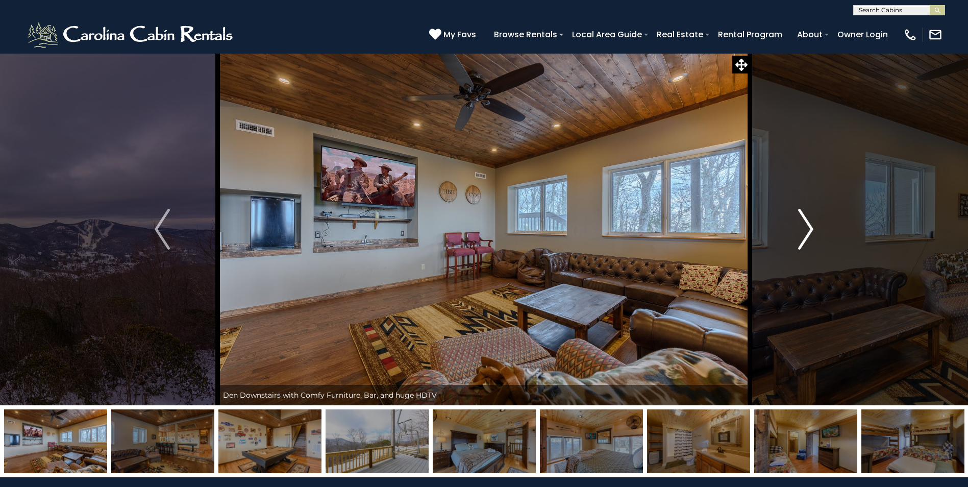
click at [806, 228] on img "Next" at bounding box center [805, 229] width 15 height 41
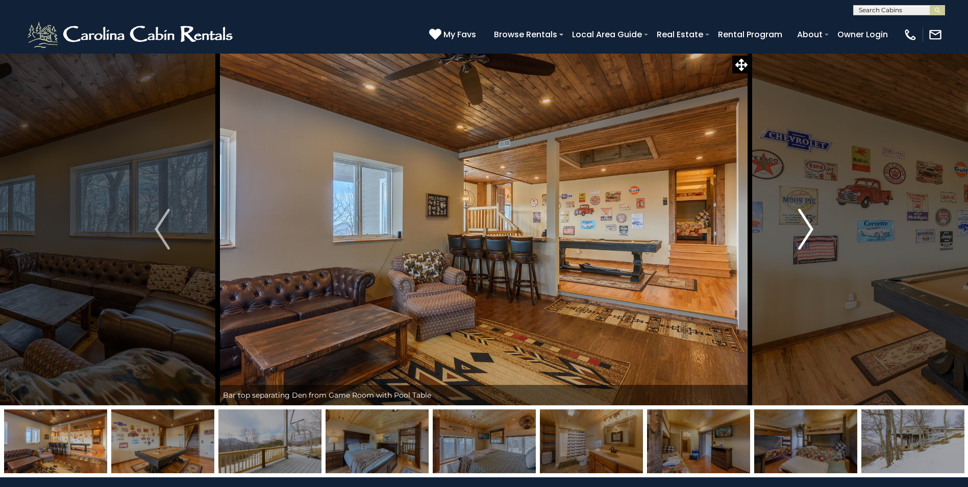
click at [806, 228] on img "Next" at bounding box center [805, 229] width 15 height 41
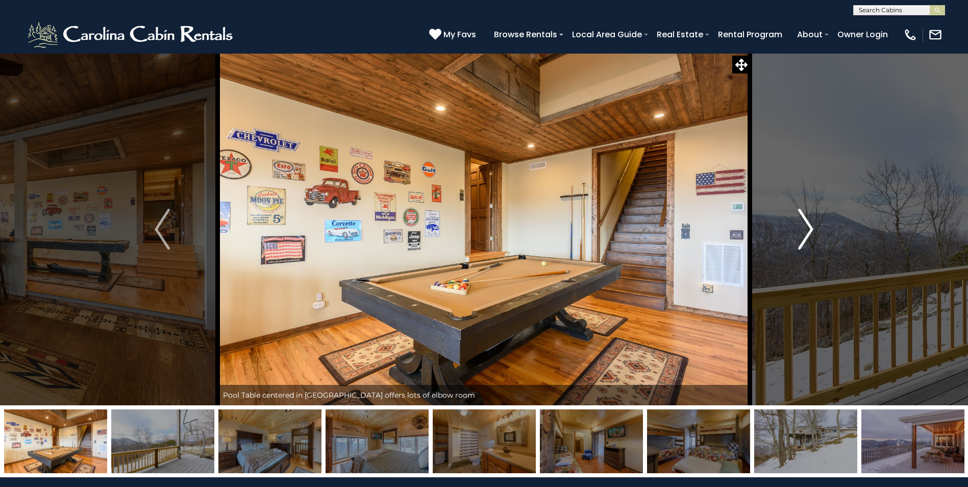
click at [806, 228] on img "Next" at bounding box center [805, 229] width 15 height 41
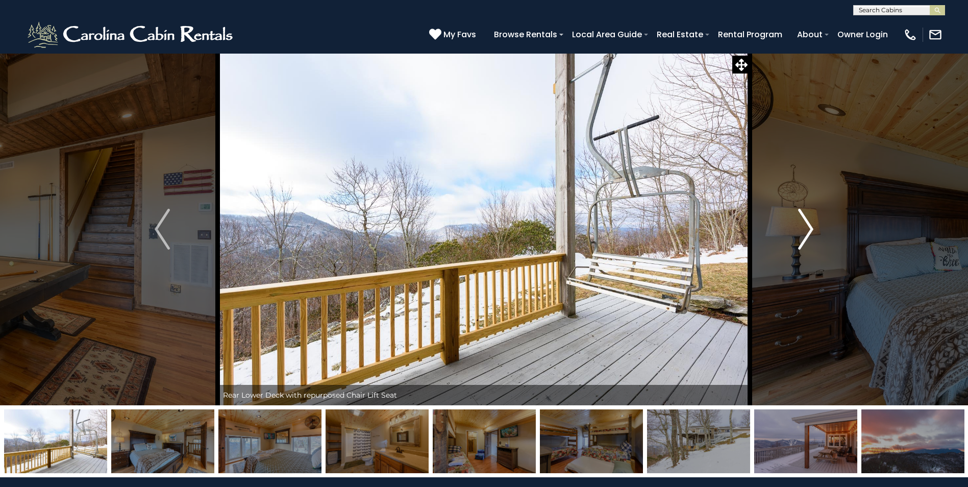
click at [804, 228] on img "Next" at bounding box center [805, 229] width 15 height 41
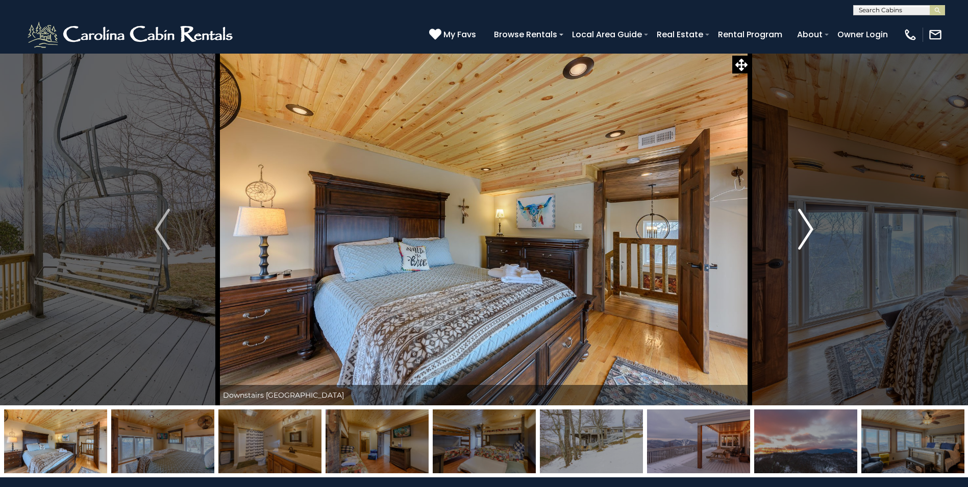
click at [804, 228] on img "Next" at bounding box center [805, 229] width 15 height 41
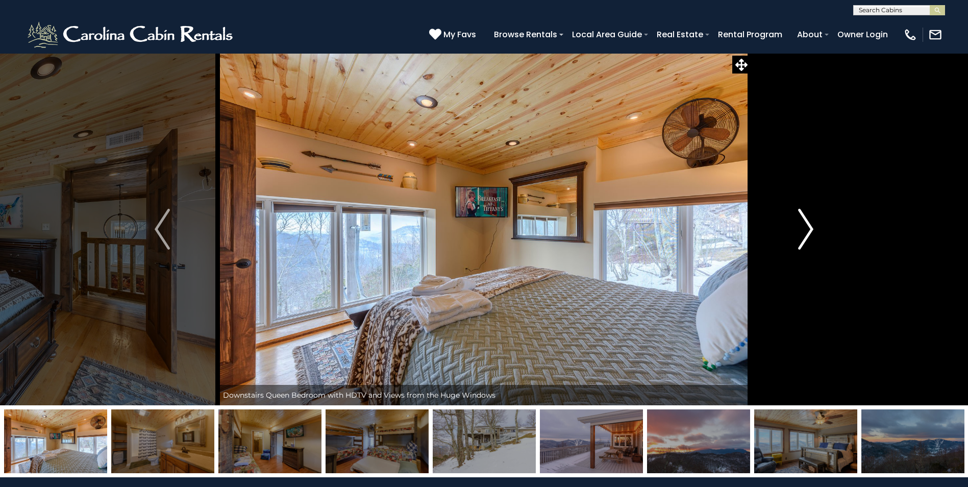
click at [803, 228] on img "Next" at bounding box center [805, 229] width 15 height 41
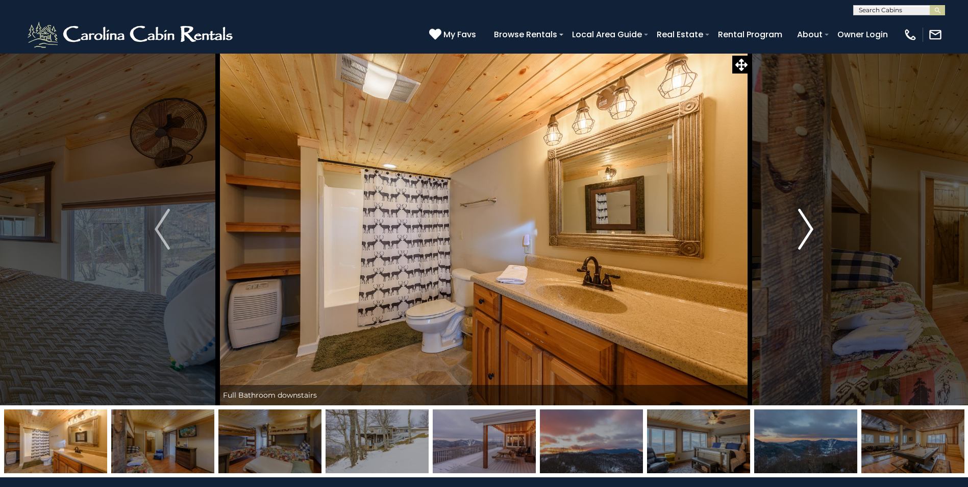
click at [803, 229] on img "Next" at bounding box center [805, 229] width 15 height 41
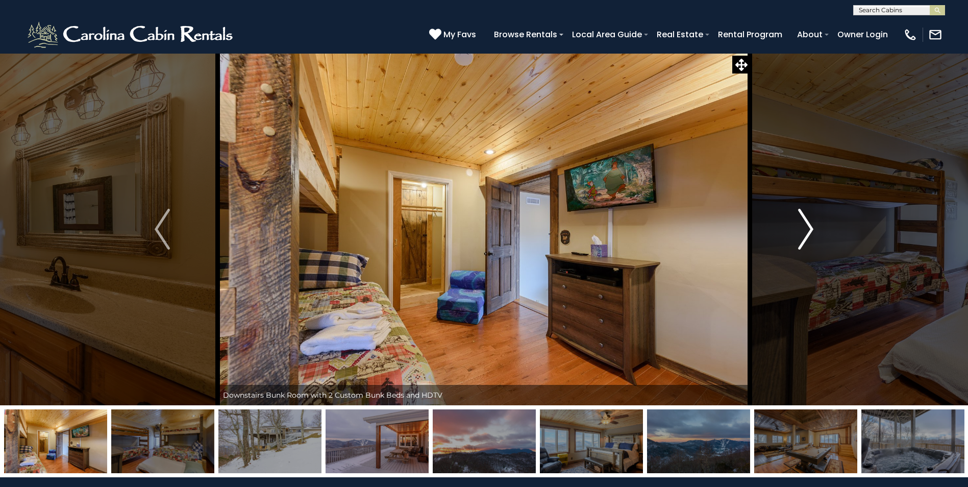
click at [803, 229] on img "Next" at bounding box center [805, 229] width 15 height 41
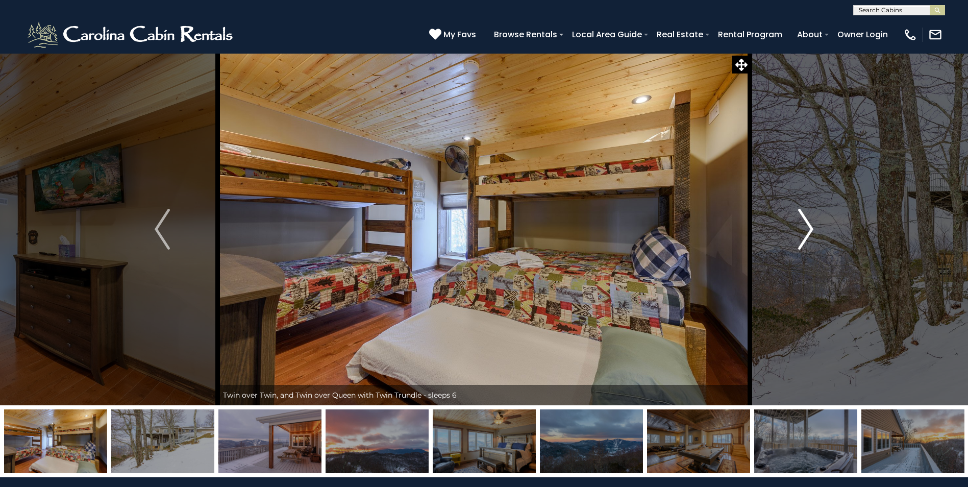
click at [803, 229] on img "Next" at bounding box center [805, 229] width 15 height 41
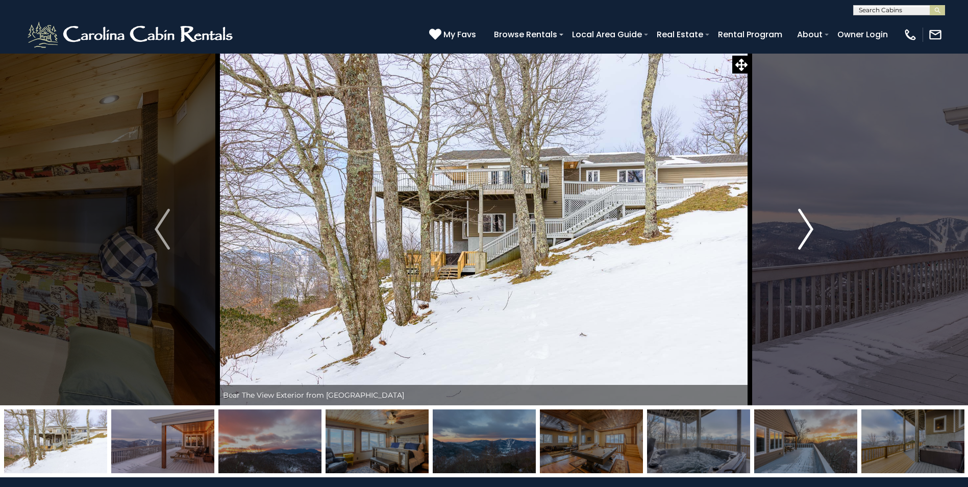
click at [806, 229] on img "Next" at bounding box center [805, 229] width 15 height 41
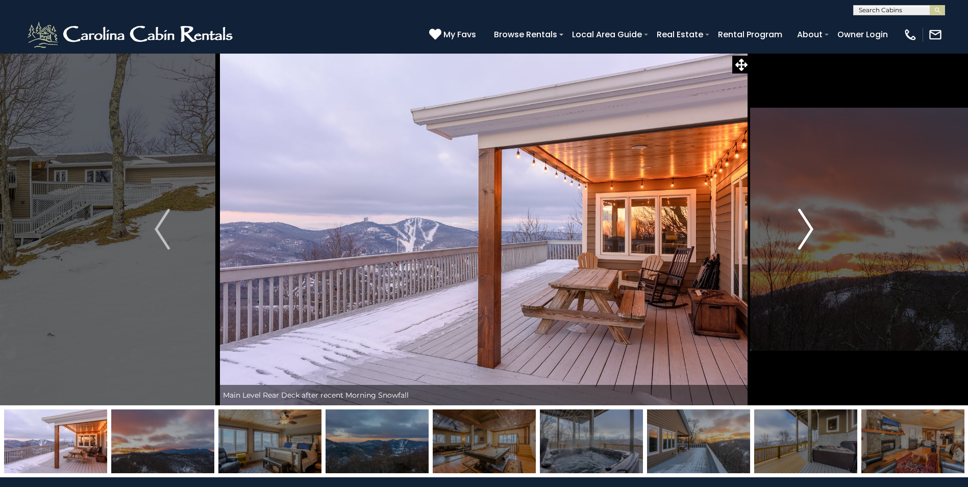
click at [806, 229] on img "Next" at bounding box center [805, 229] width 15 height 41
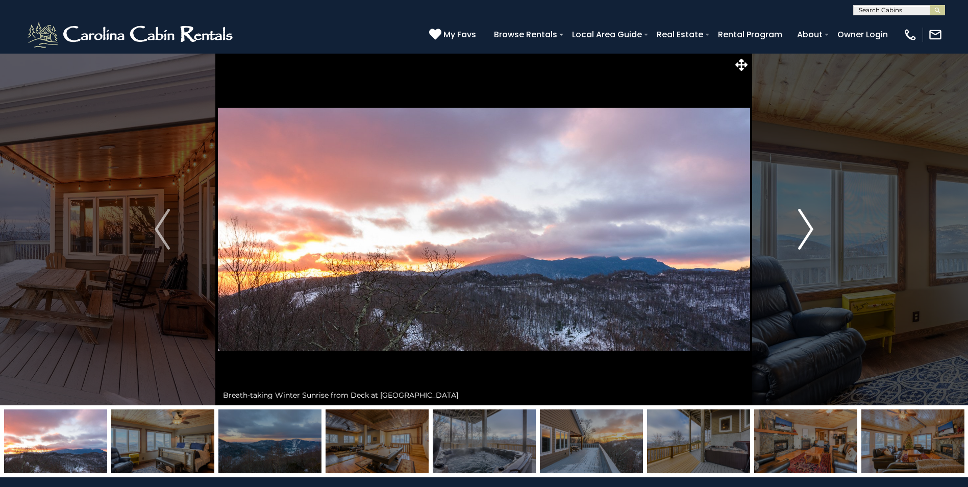
click at [806, 229] on img "Next" at bounding box center [805, 229] width 15 height 41
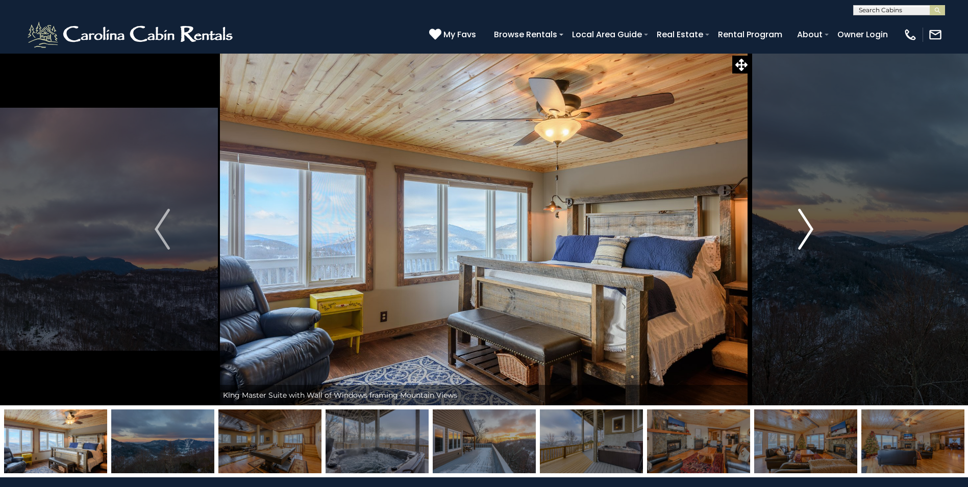
click at [806, 229] on img "Next" at bounding box center [805, 229] width 15 height 41
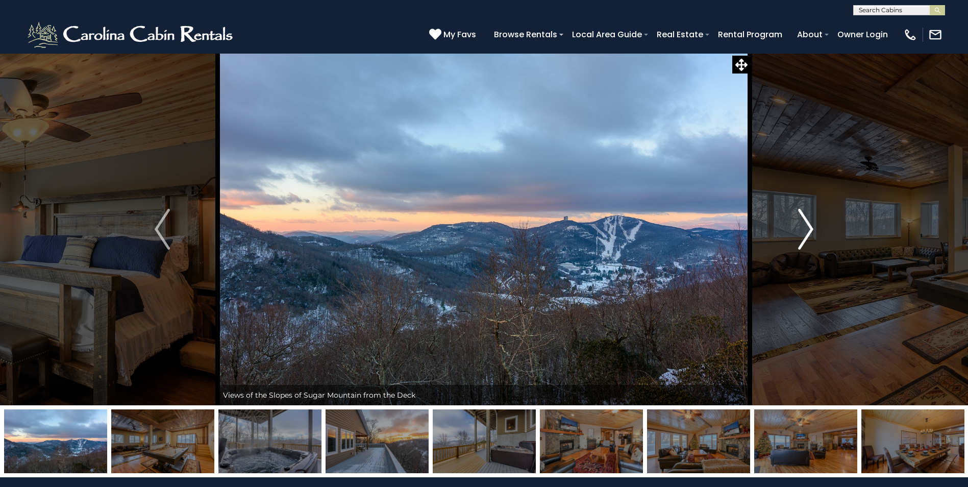
click at [807, 230] on img "Next" at bounding box center [805, 229] width 15 height 41
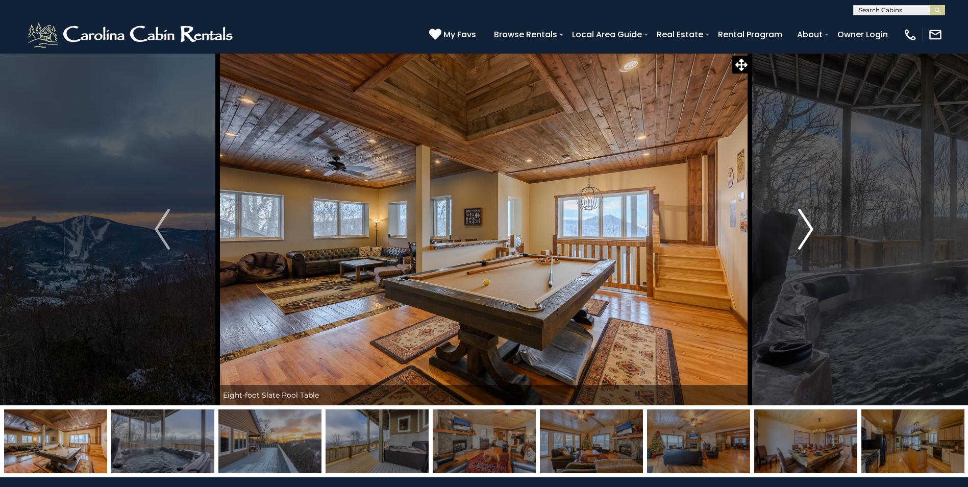
click at [807, 230] on img "Next" at bounding box center [805, 229] width 15 height 41
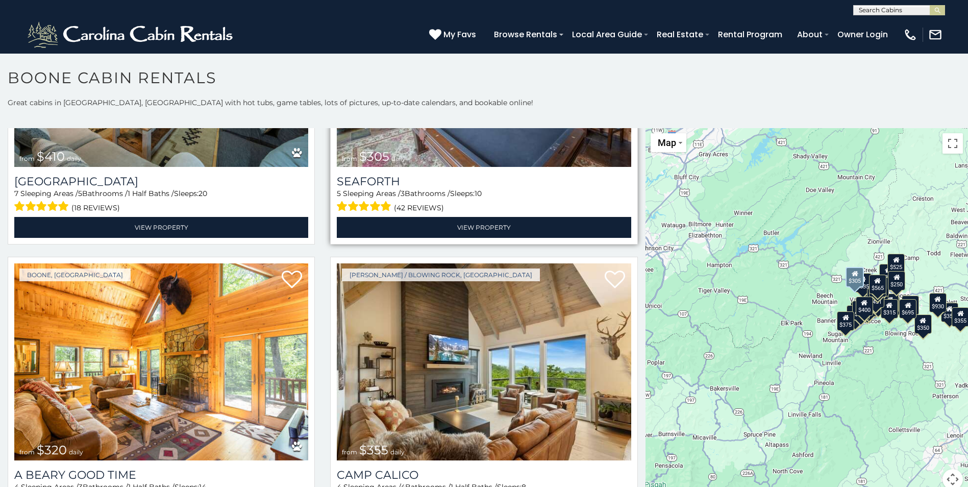
scroll to position [3418, 0]
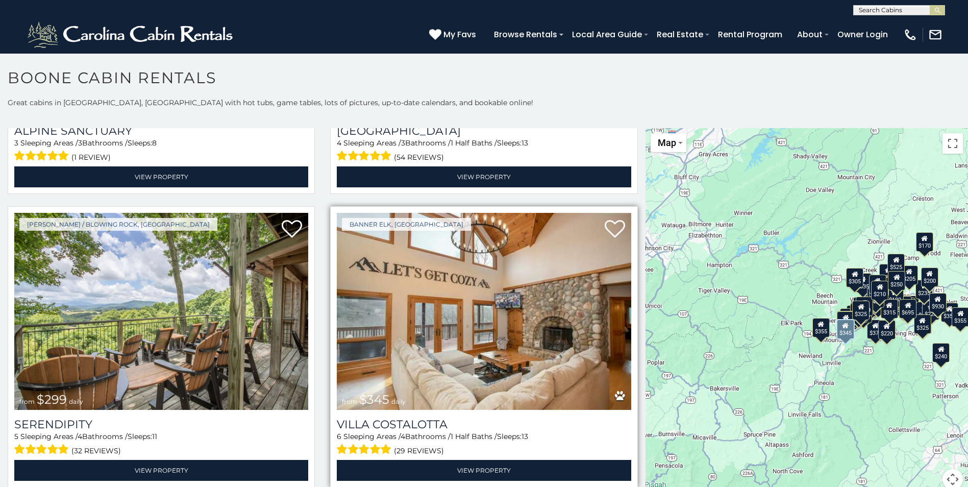
scroll to position [4388, 0]
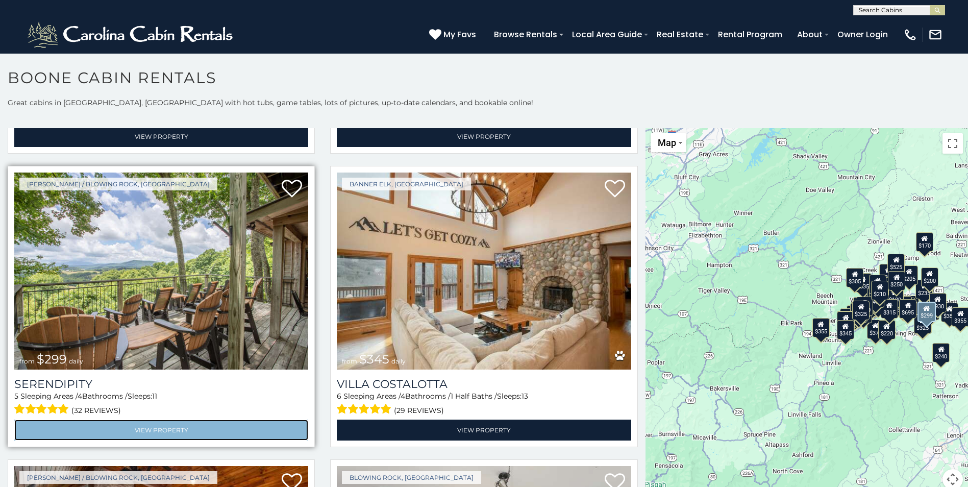
click at [162, 419] on link "View Property" at bounding box center [161, 429] width 294 height 21
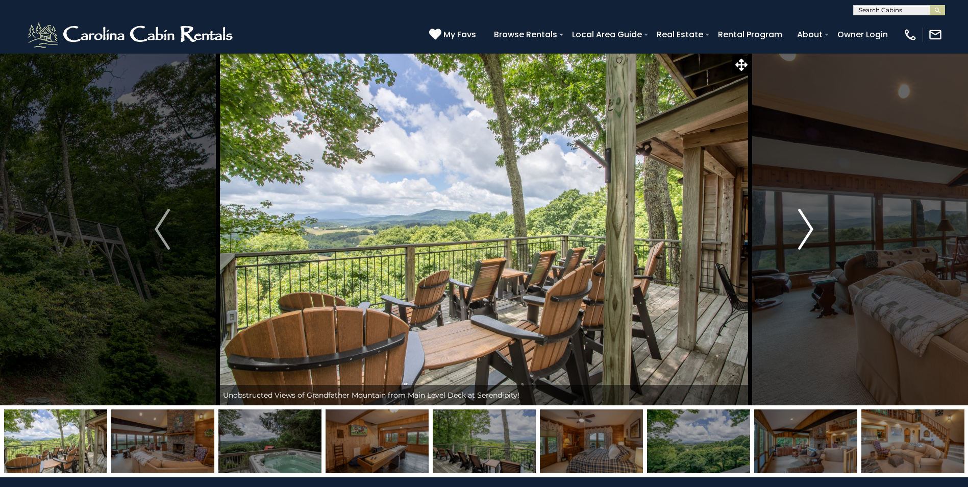
click at [809, 230] on img "Next" at bounding box center [805, 229] width 15 height 41
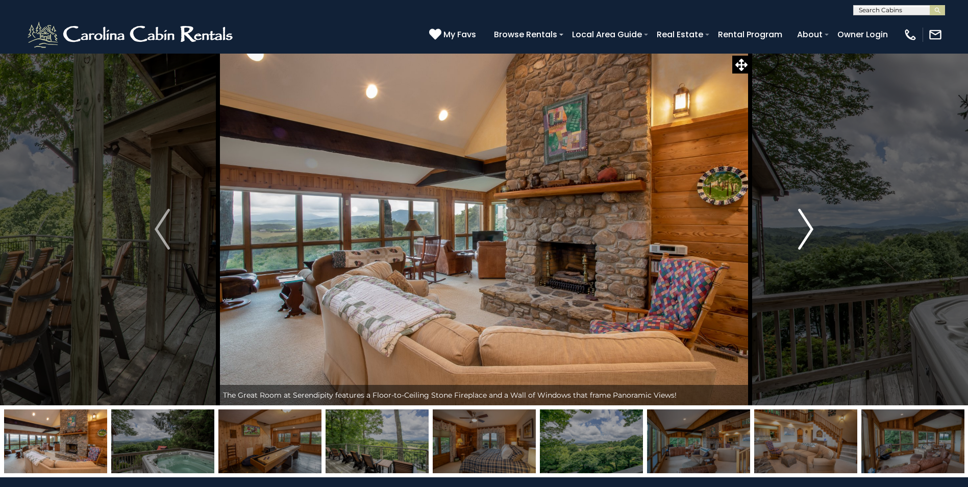
click at [810, 223] on img "Next" at bounding box center [805, 229] width 15 height 41
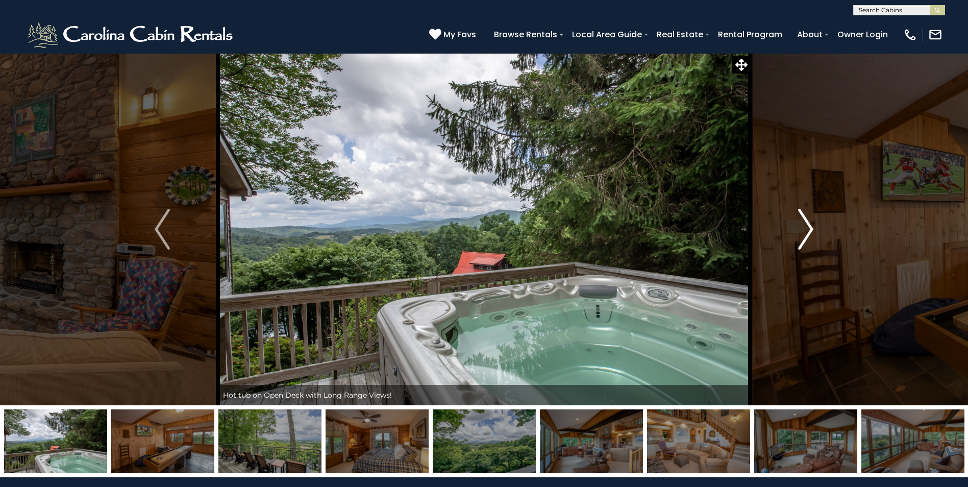
click at [809, 225] on img "Next" at bounding box center [805, 229] width 15 height 41
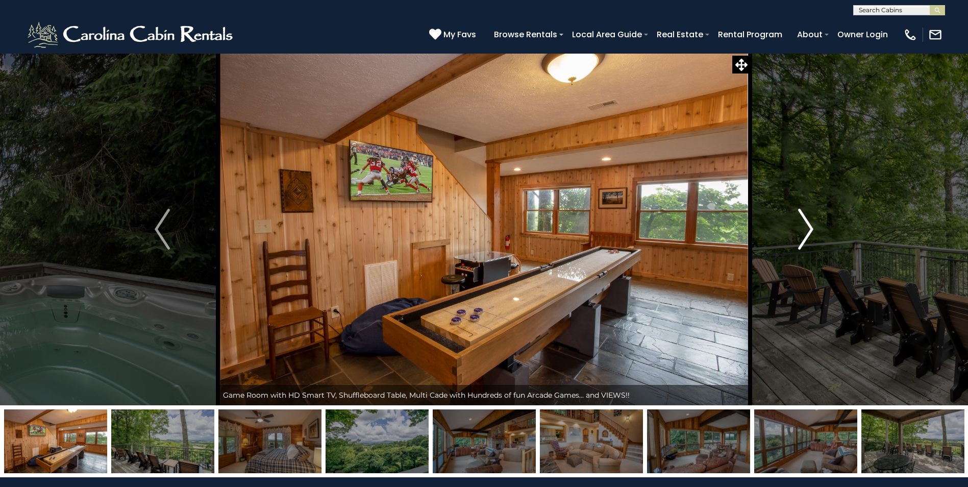
click at [809, 226] on img "Next" at bounding box center [805, 229] width 15 height 41
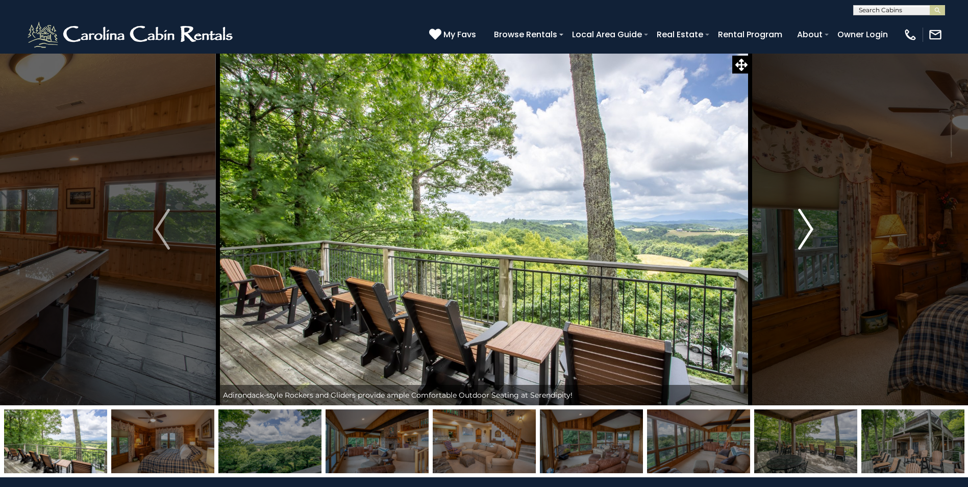
click at [810, 227] on img "Next" at bounding box center [805, 229] width 15 height 41
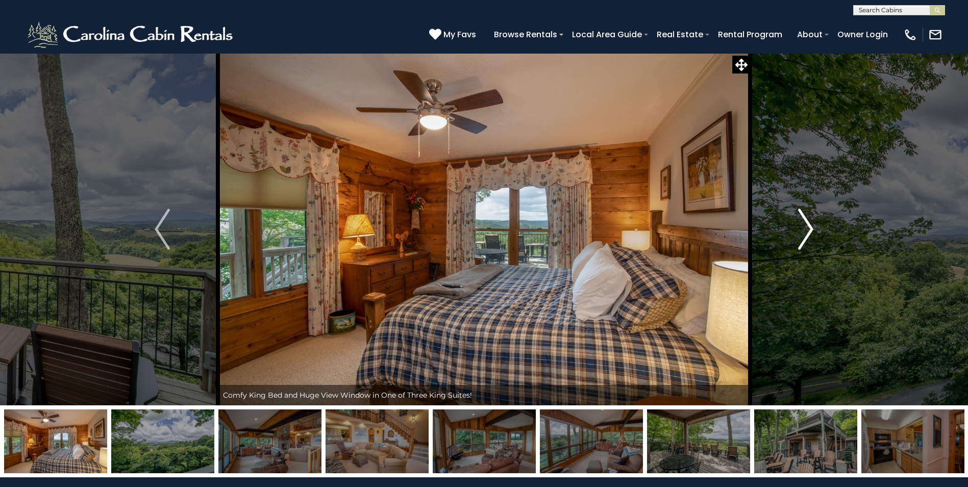
click at [810, 227] on img "Next" at bounding box center [805, 229] width 15 height 41
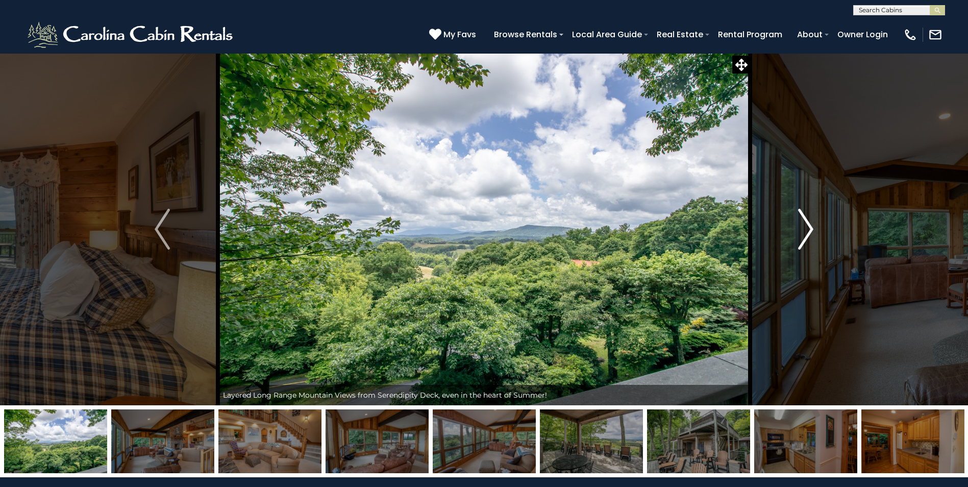
click at [810, 227] on img "Next" at bounding box center [805, 229] width 15 height 41
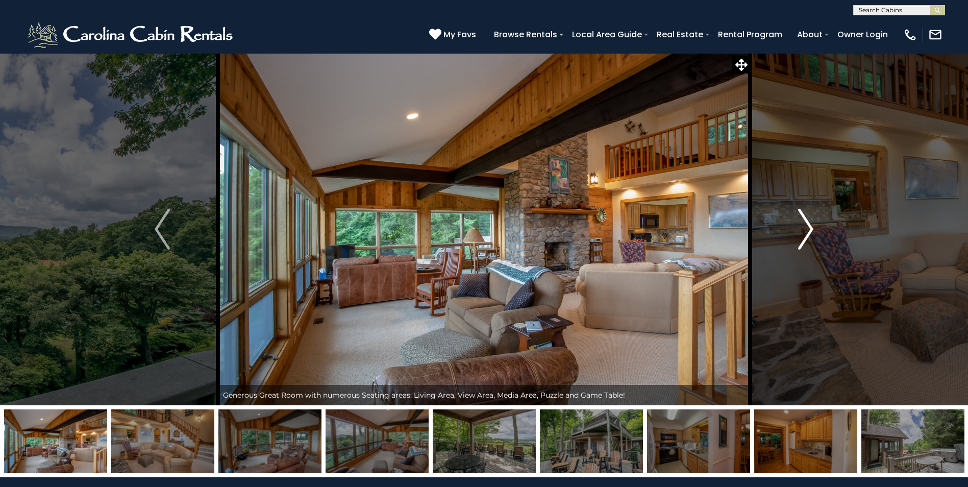
click at [810, 228] on img "Next" at bounding box center [805, 229] width 15 height 41
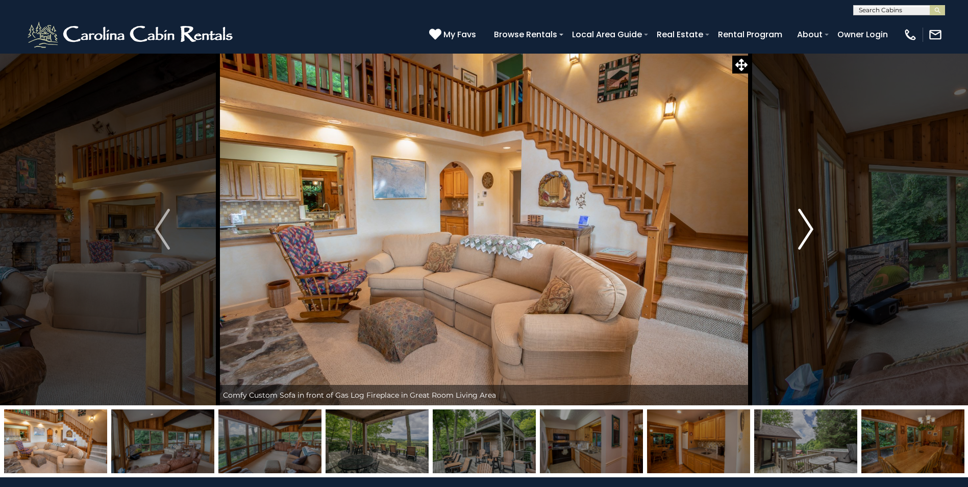
click at [810, 228] on img "Next" at bounding box center [805, 229] width 15 height 41
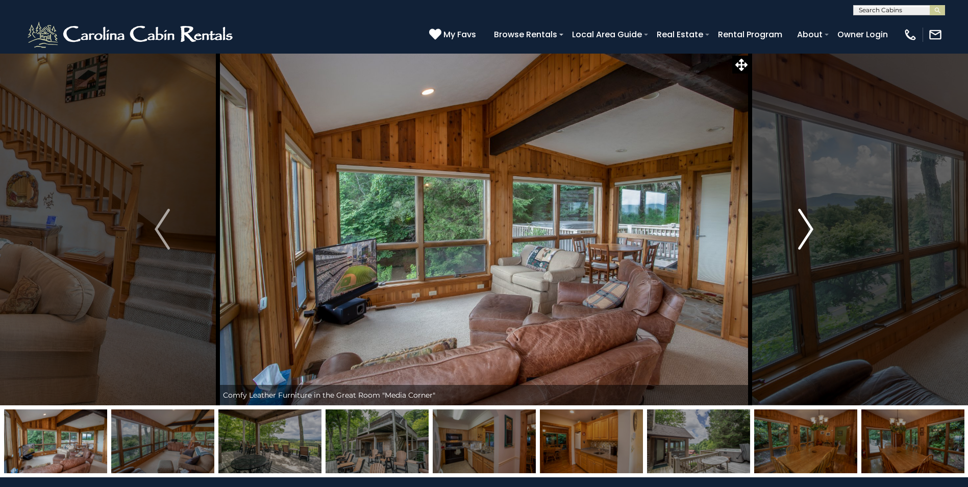
click at [808, 228] on img "Next" at bounding box center [805, 229] width 15 height 41
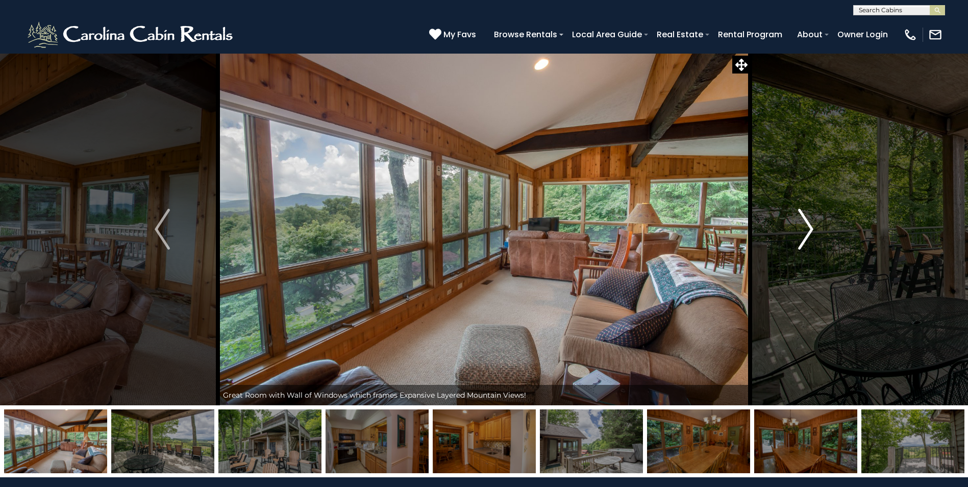
click at [808, 228] on img "Next" at bounding box center [805, 229] width 15 height 41
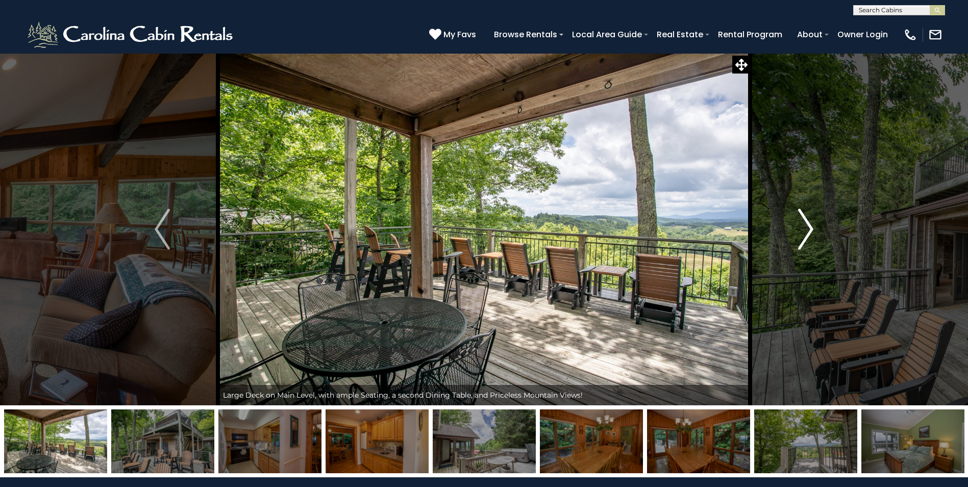
click at [808, 228] on img "Next" at bounding box center [805, 229] width 15 height 41
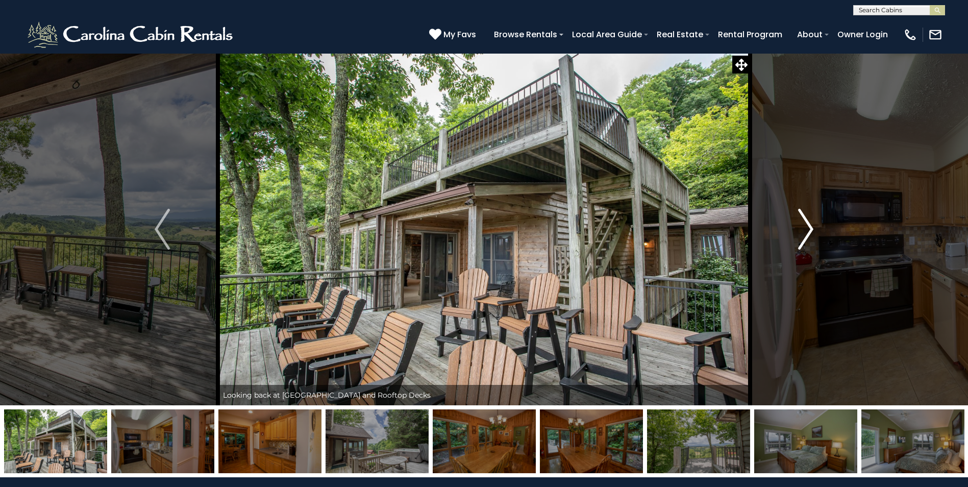
click at [805, 228] on img "Next" at bounding box center [805, 229] width 15 height 41
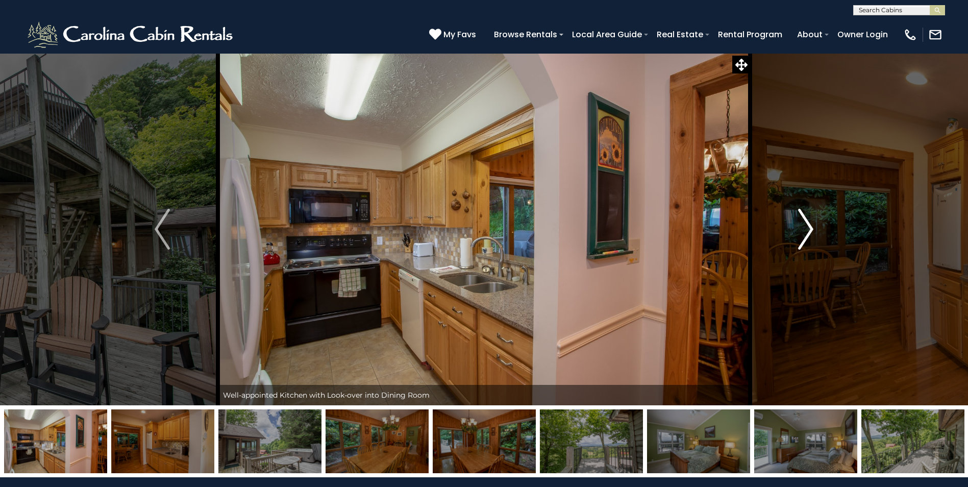
click at [805, 228] on img "Next" at bounding box center [805, 229] width 15 height 41
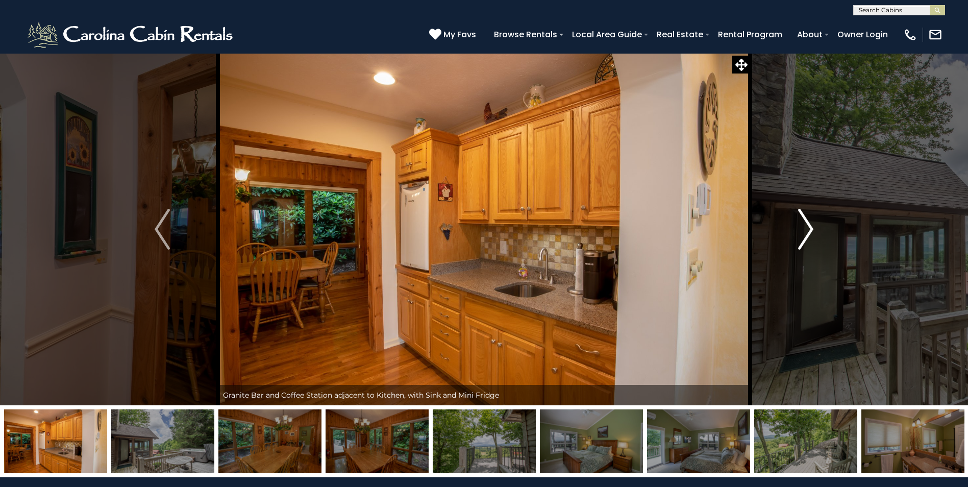
click at [805, 228] on img "Next" at bounding box center [805, 229] width 15 height 41
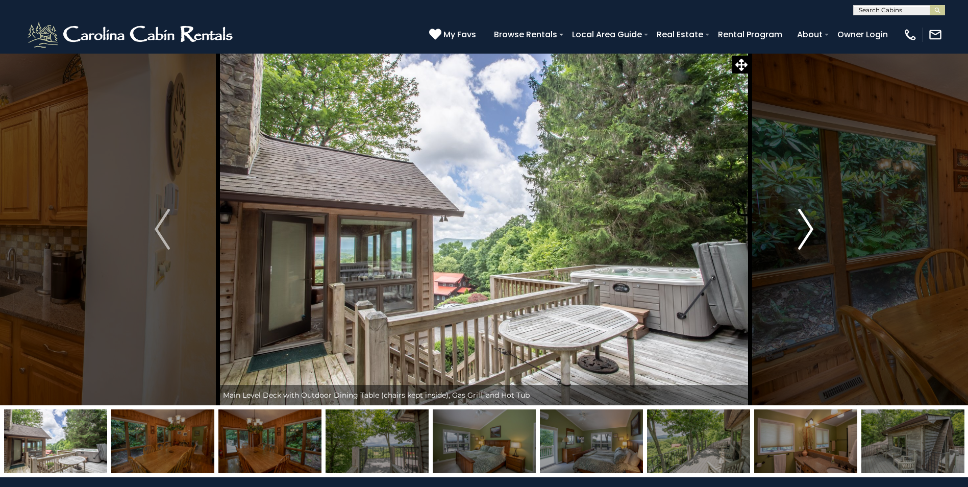
click at [805, 228] on img "Next" at bounding box center [805, 229] width 15 height 41
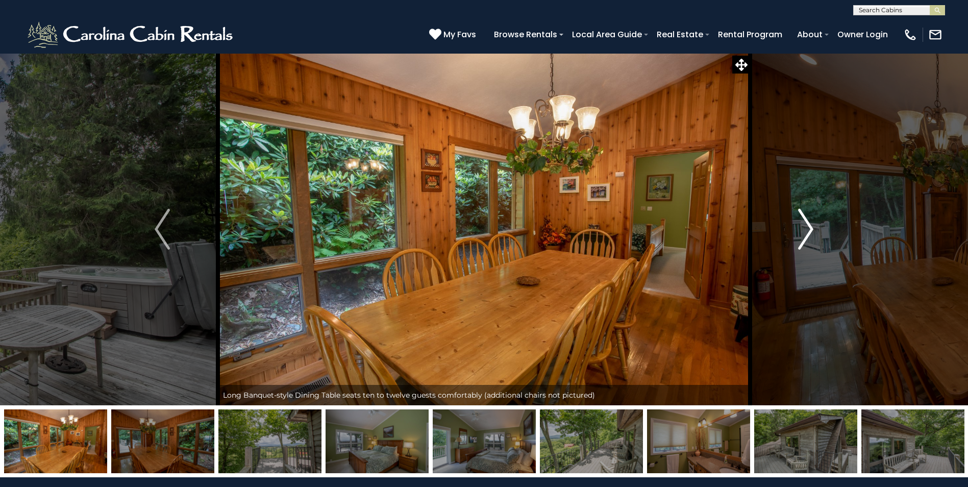
click at [805, 228] on img "Next" at bounding box center [805, 229] width 15 height 41
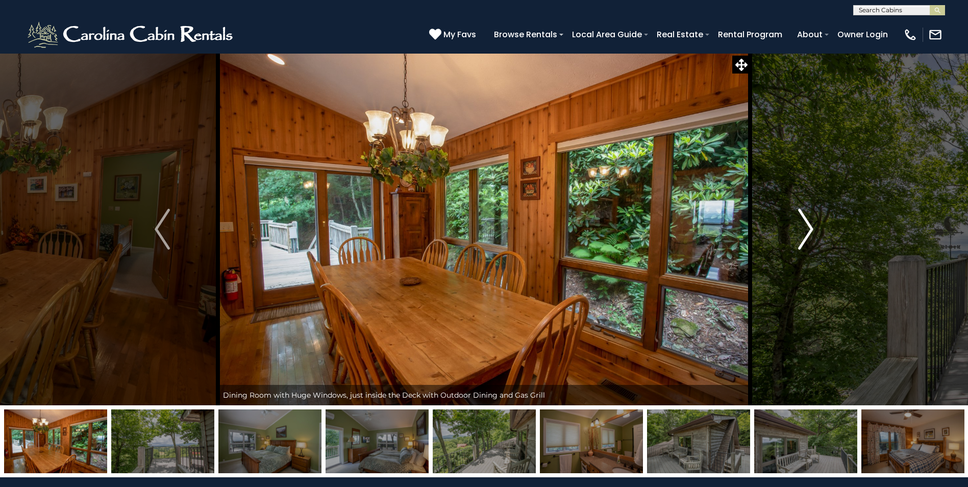
click at [805, 228] on img "Next" at bounding box center [805, 229] width 15 height 41
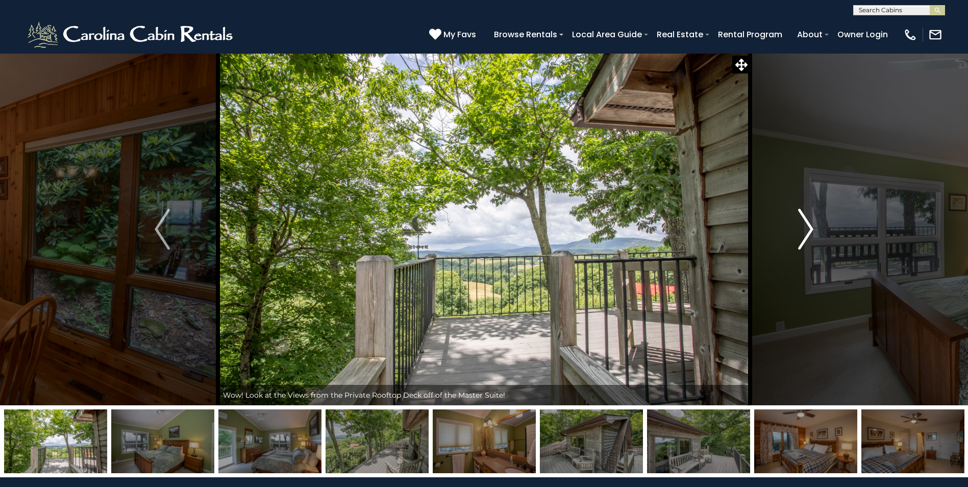
click at [805, 228] on img "Next" at bounding box center [805, 229] width 15 height 41
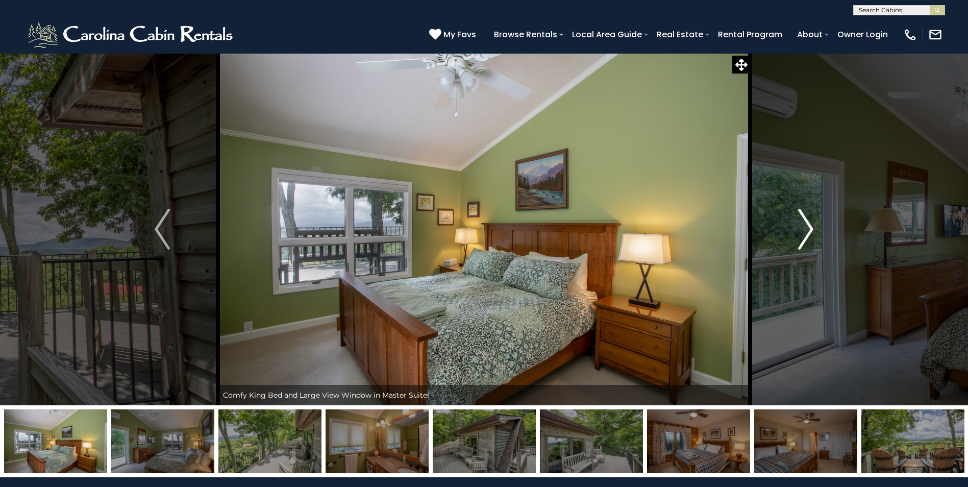
click at [805, 228] on img "Next" at bounding box center [805, 229] width 15 height 41
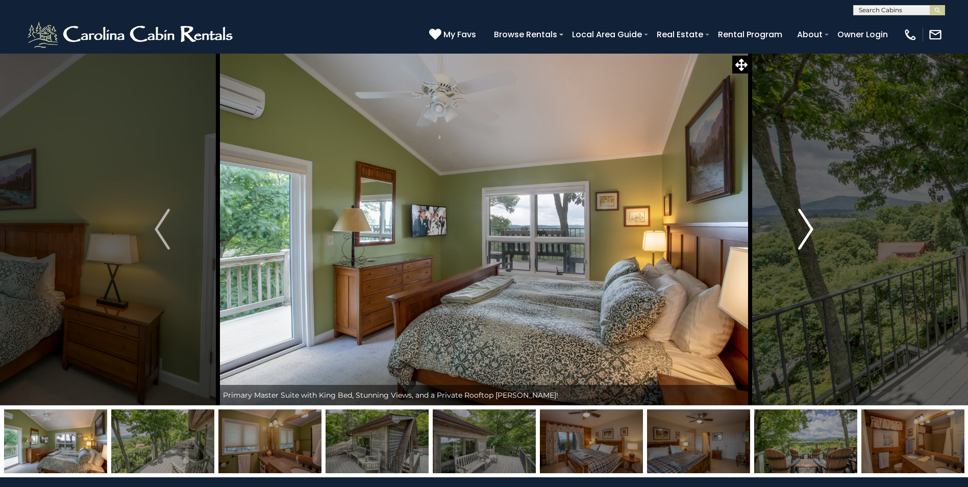
click at [803, 227] on img "Next" at bounding box center [805, 229] width 15 height 41
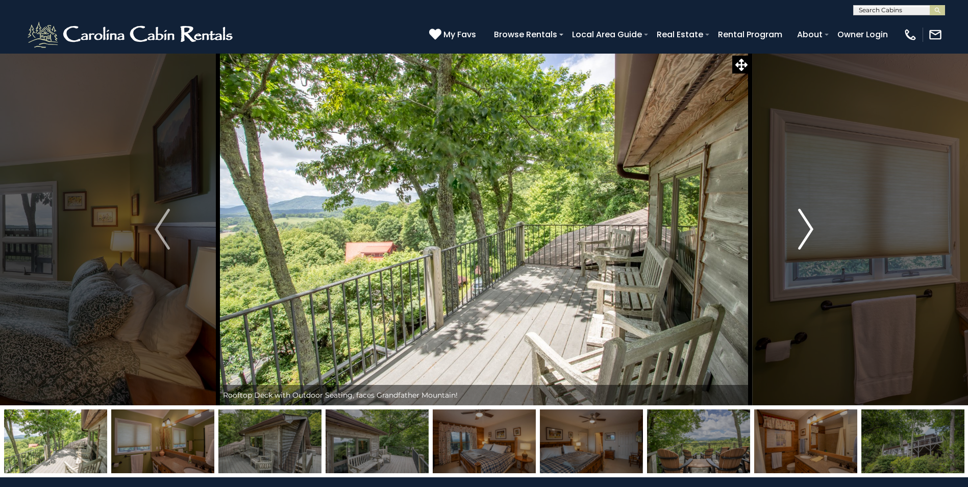
click at [811, 229] on img "Next" at bounding box center [805, 229] width 15 height 41
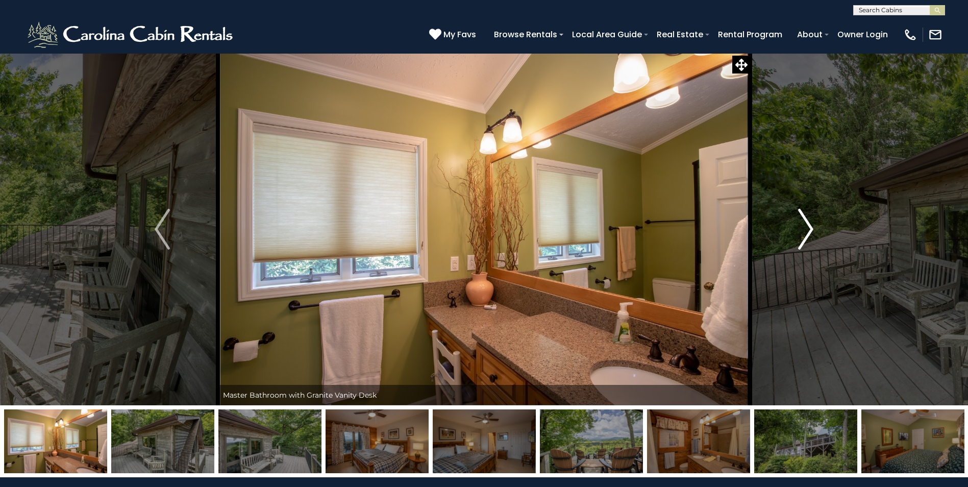
click at [811, 229] on img "Next" at bounding box center [805, 229] width 15 height 41
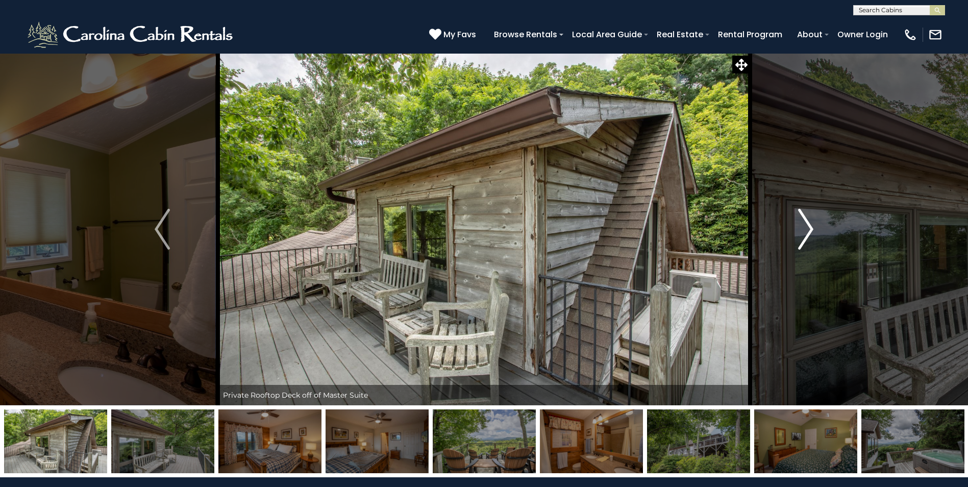
click at [806, 224] on img "Next" at bounding box center [805, 229] width 15 height 41
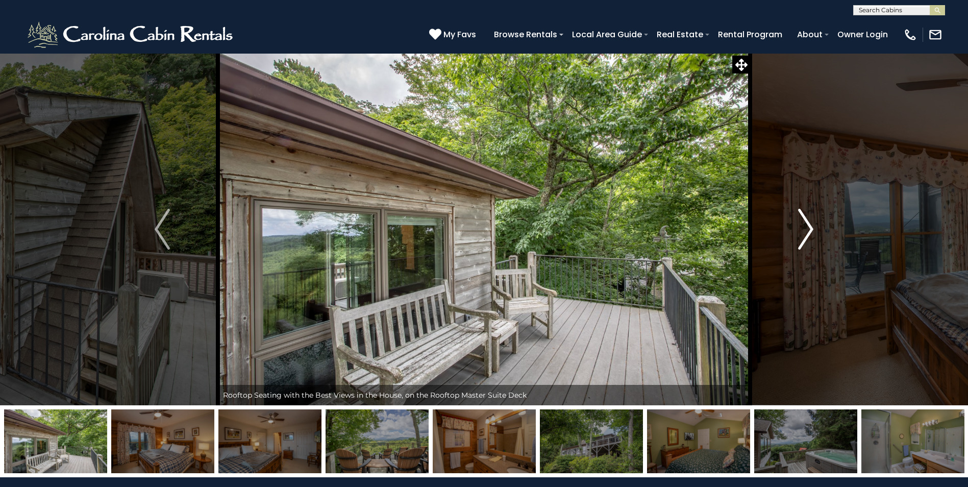
click at [806, 224] on img "Next" at bounding box center [805, 229] width 15 height 41
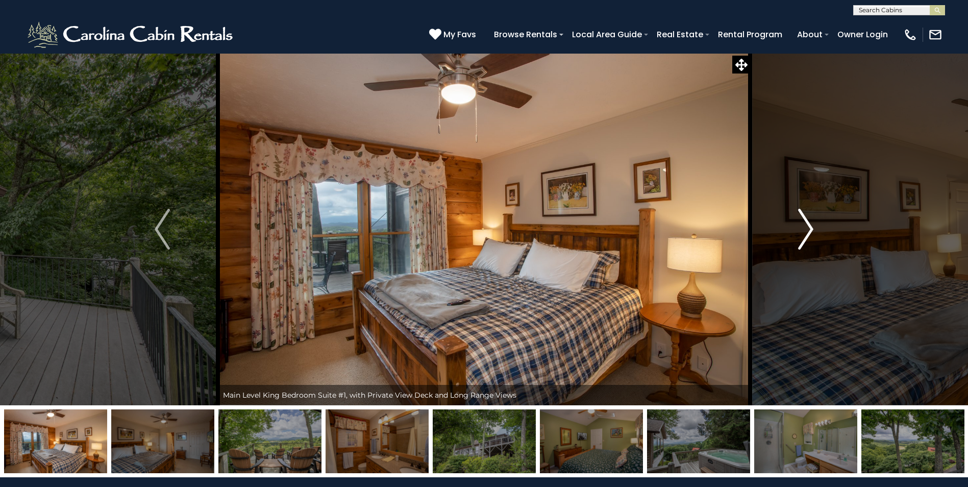
click at [806, 224] on img "Next" at bounding box center [805, 229] width 15 height 41
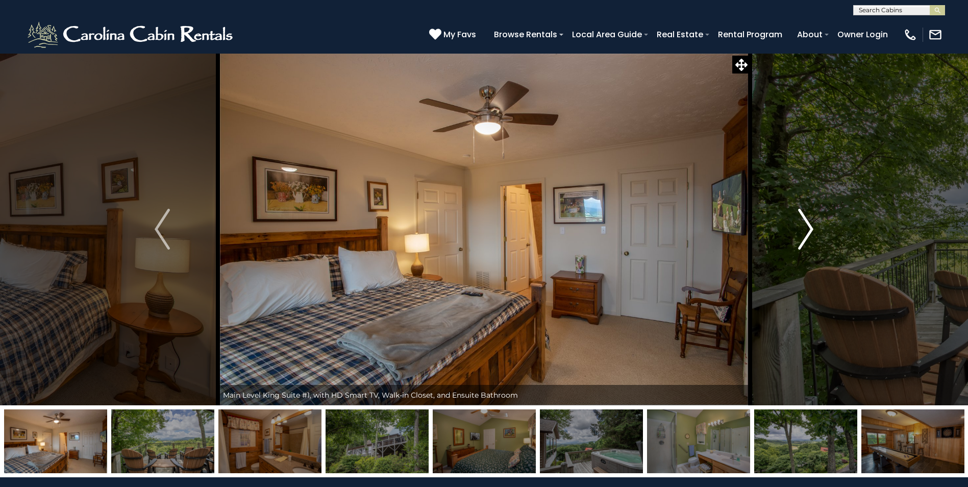
click at [806, 224] on img "Next" at bounding box center [805, 229] width 15 height 41
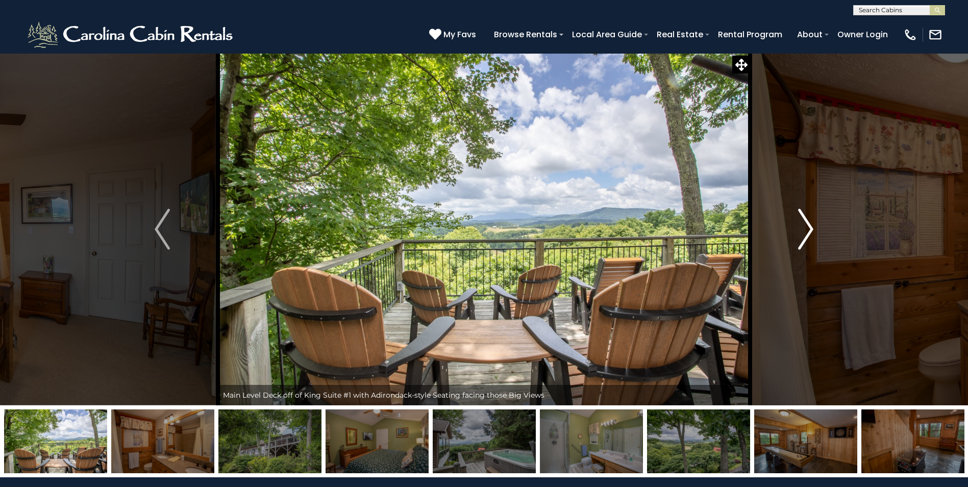
click at [808, 224] on img "Next" at bounding box center [805, 229] width 15 height 41
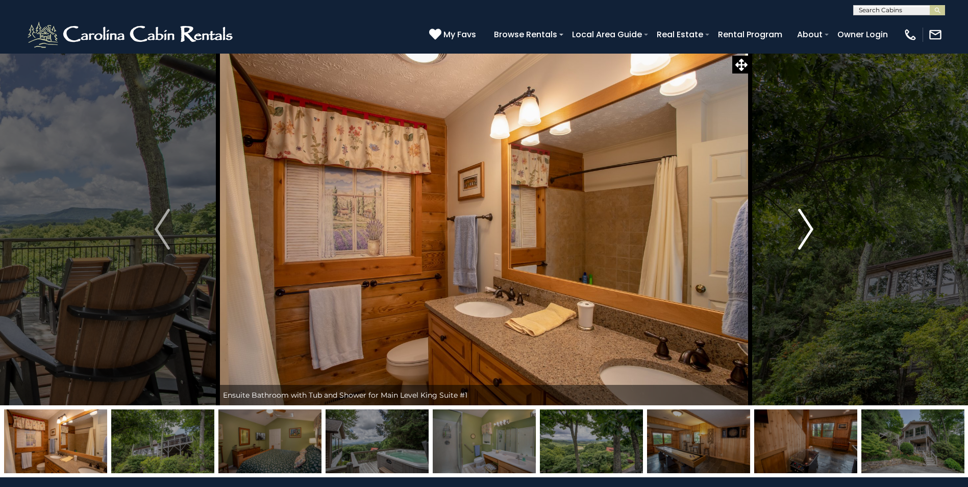
click at [808, 224] on img "Next" at bounding box center [805, 229] width 15 height 41
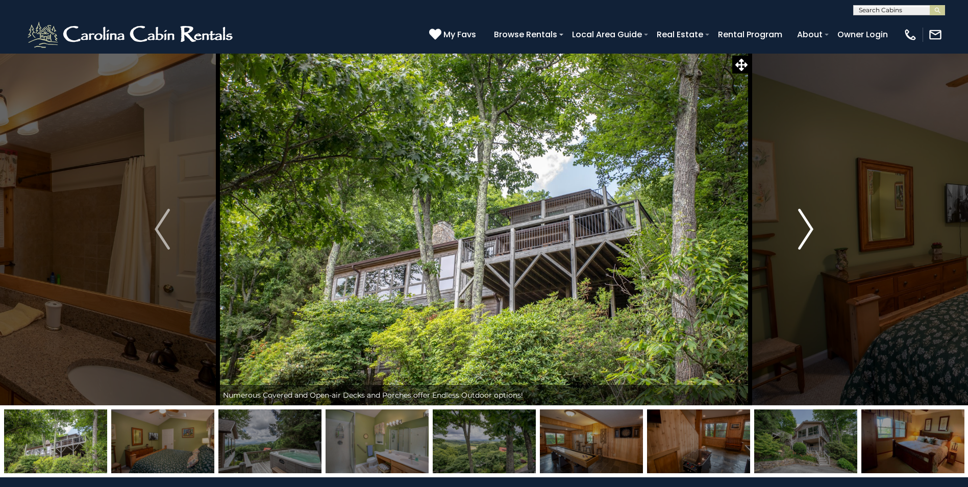
click at [808, 224] on img "Next" at bounding box center [805, 229] width 15 height 41
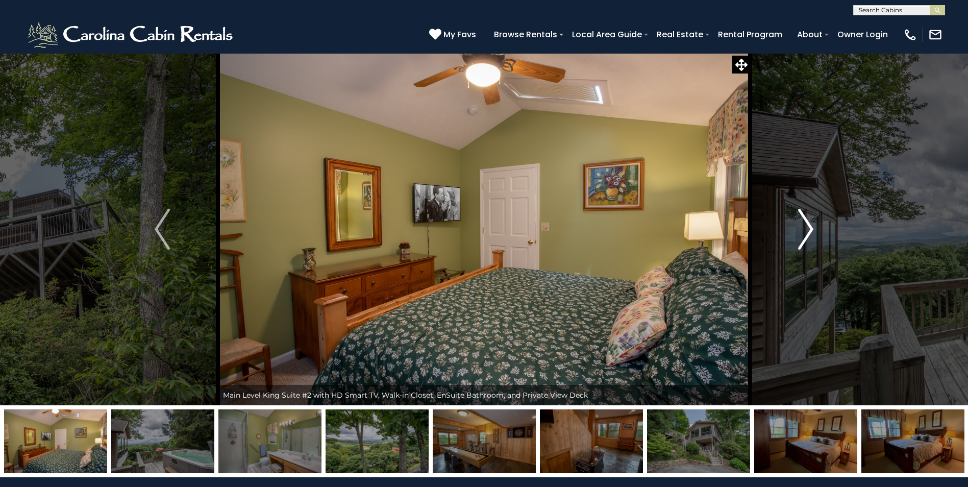
click at [808, 224] on img "Next" at bounding box center [805, 229] width 15 height 41
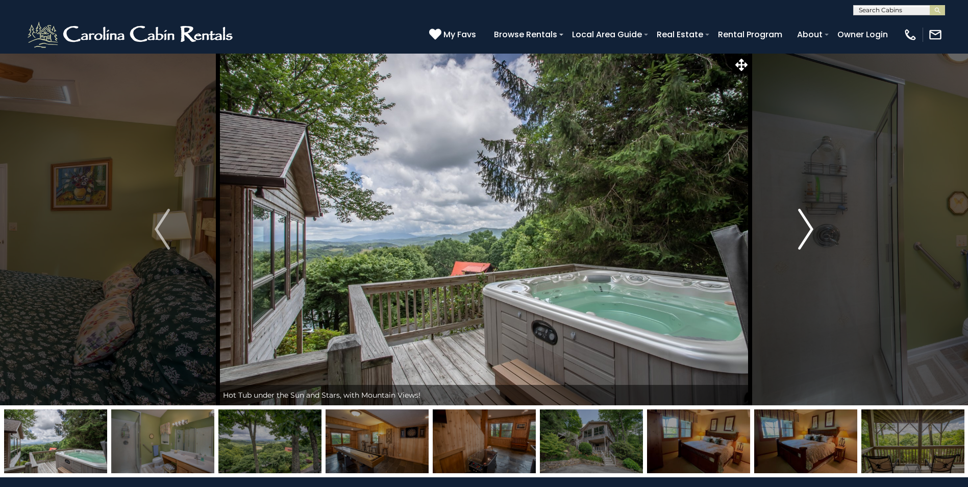
click at [806, 224] on img "Next" at bounding box center [805, 229] width 15 height 41
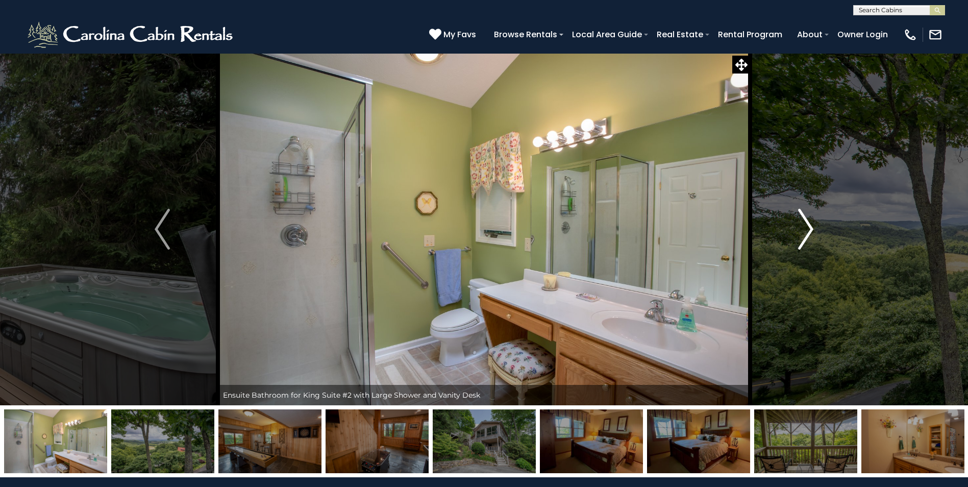
click at [806, 224] on img "Next" at bounding box center [805, 229] width 15 height 41
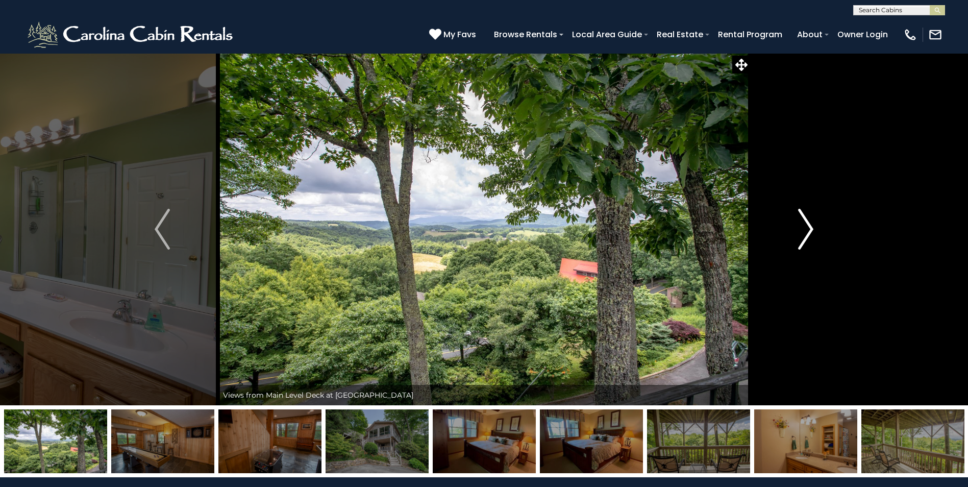
click at [806, 224] on img "Next" at bounding box center [805, 229] width 15 height 41
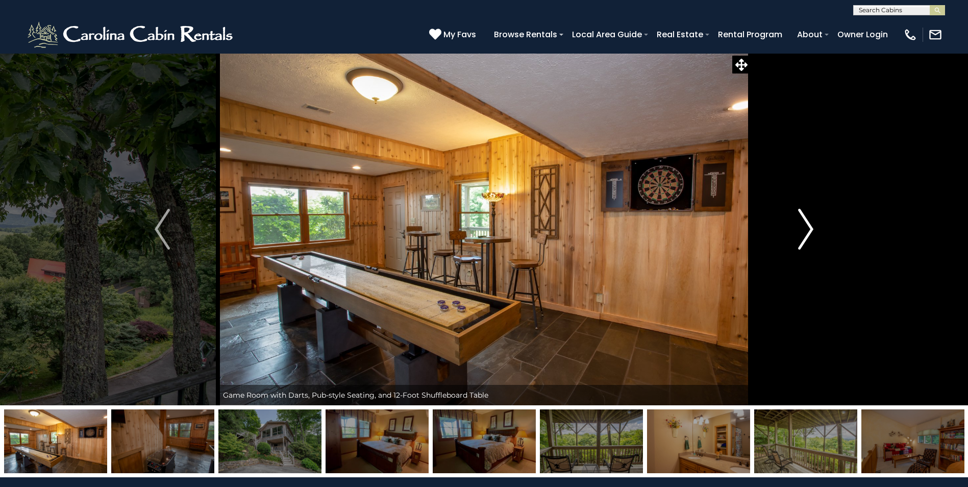
click at [806, 224] on img "Next" at bounding box center [805, 229] width 15 height 41
